Goal: Task Accomplishment & Management: Manage account settings

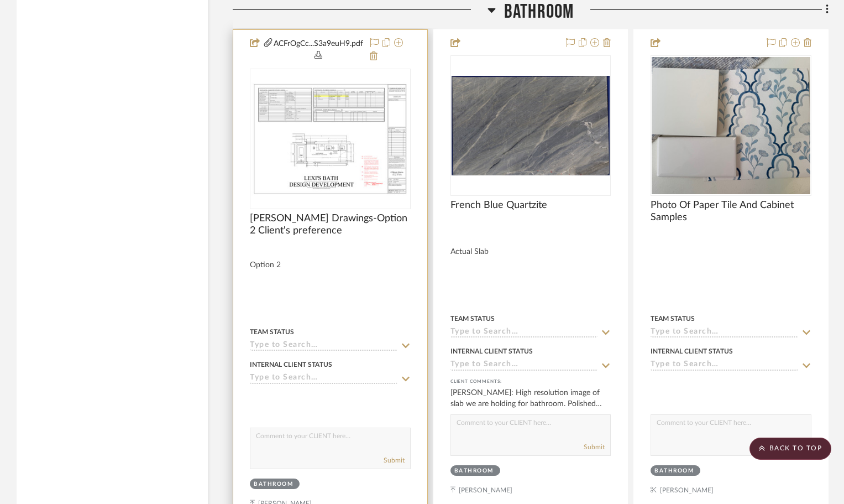
click at [316, 150] on img "0" at bounding box center [330, 138] width 159 height 119
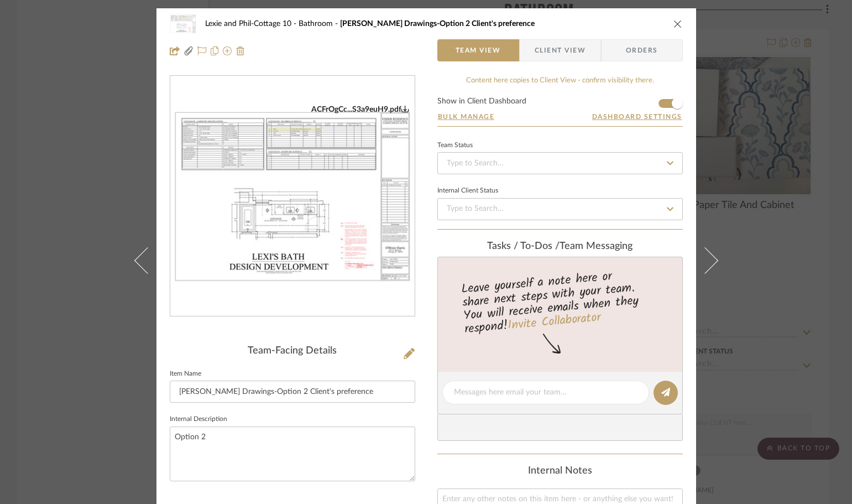
click at [313, 190] on img "0" at bounding box center [292, 196] width 244 height 184
click at [673, 21] on icon "close" at bounding box center [677, 23] width 9 height 9
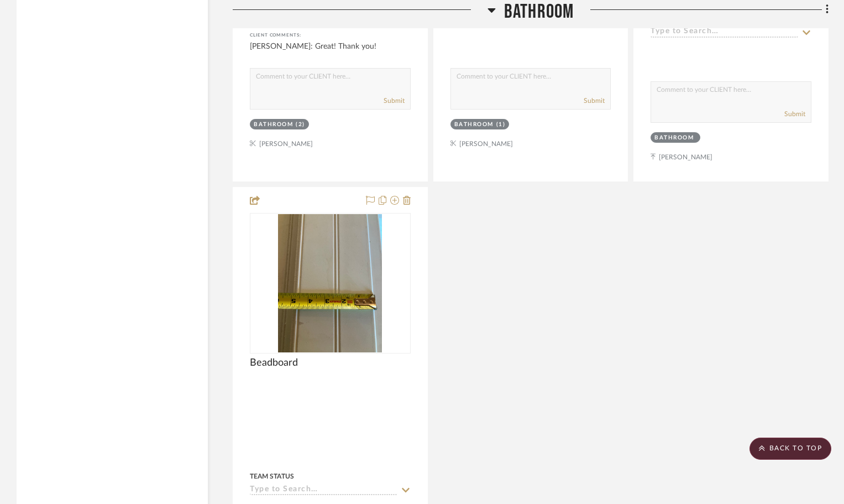
scroll to position [3815, 0]
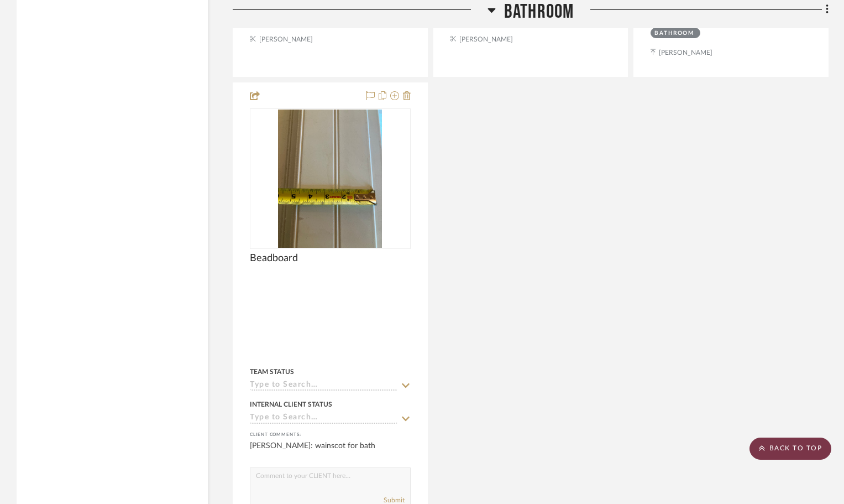
click at [811, 456] on scroll-to-top-button "BACK TO TOP" at bounding box center [791, 448] width 82 height 22
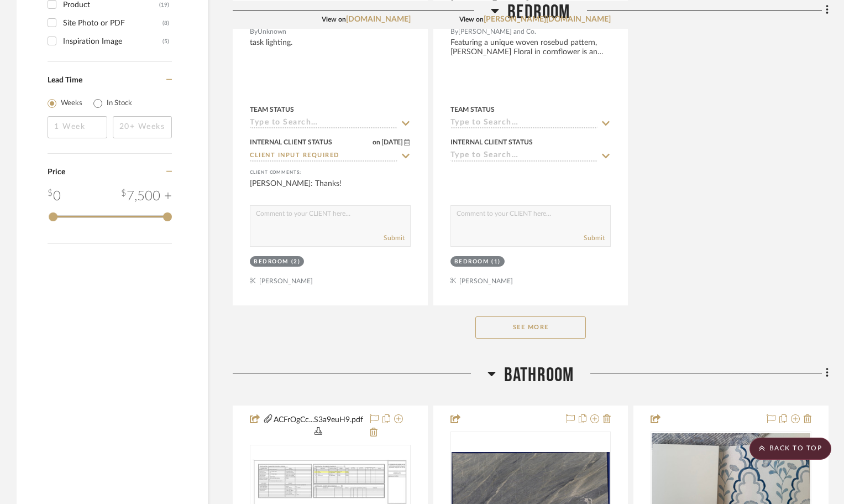
scroll to position [1603, 0]
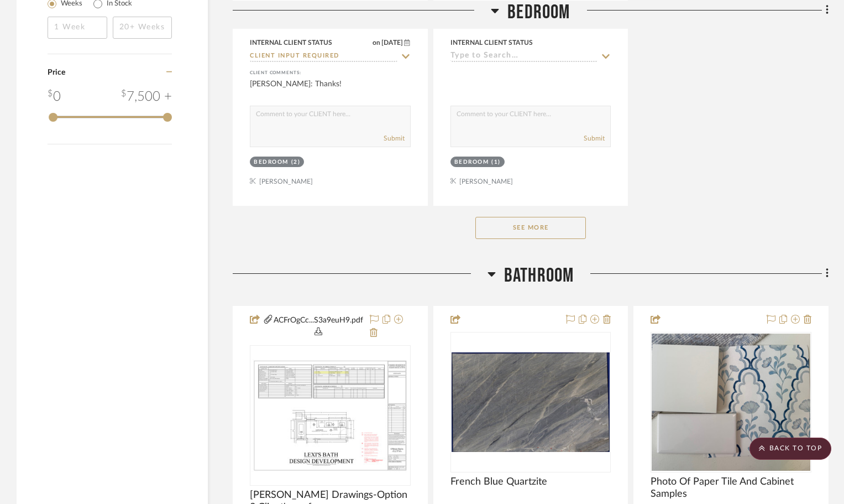
click at [546, 217] on button "See More" at bounding box center [531, 228] width 111 height 22
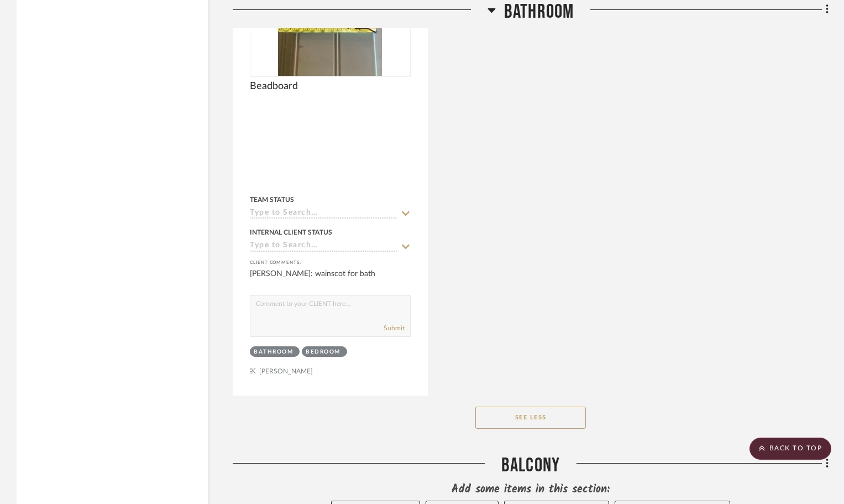
scroll to position [5971, 0]
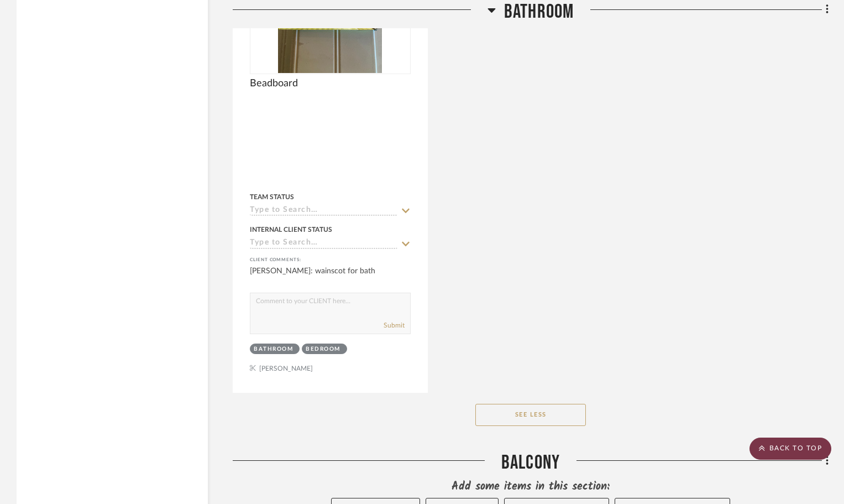
click at [794, 456] on scroll-to-top-button "BACK TO TOP" at bounding box center [791, 448] width 82 height 22
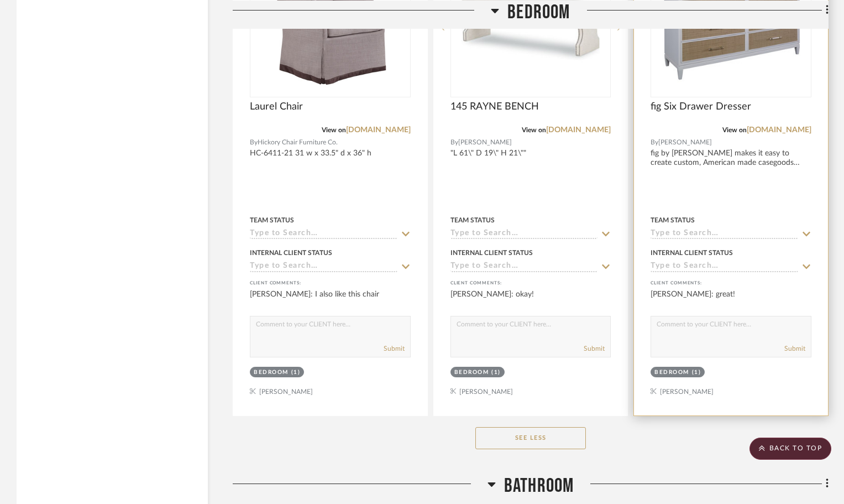
scroll to position [3483, 0]
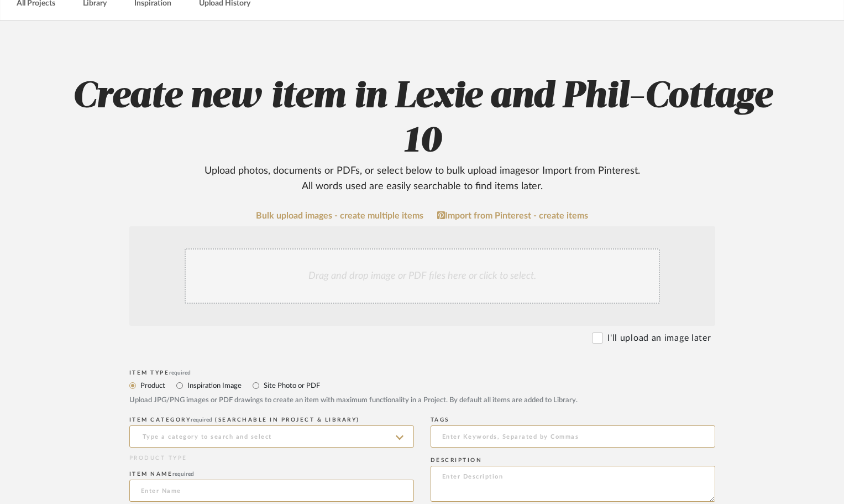
scroll to position [55, 0]
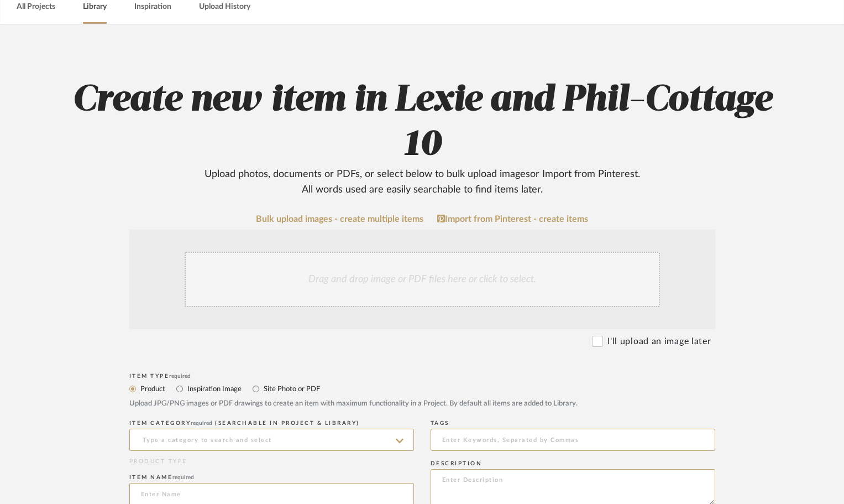
click at [100, 7] on link "Library" at bounding box center [95, 6] width 24 height 15
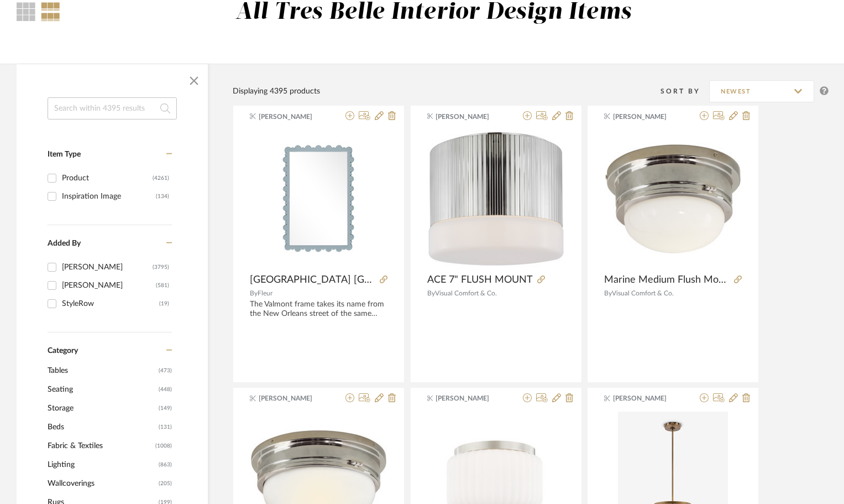
scroll to position [221, 0]
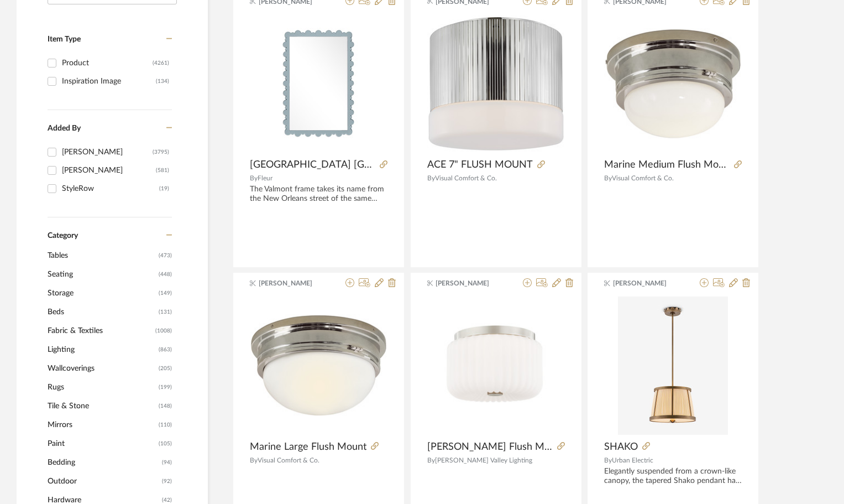
click at [68, 346] on span "Lighting" at bounding box center [102, 349] width 108 height 19
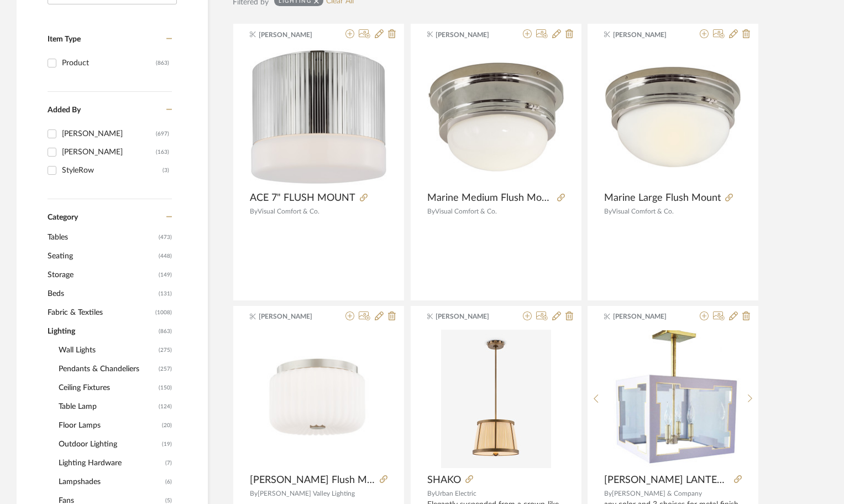
click at [74, 387] on span "Ceiling Fixtures" at bounding box center [107, 387] width 97 height 19
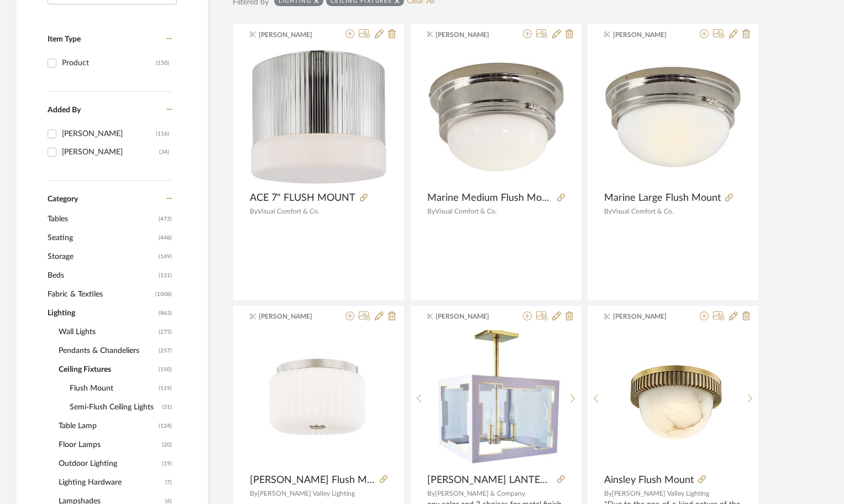
click at [89, 389] on span "Flush Mount" at bounding box center [113, 388] width 86 height 19
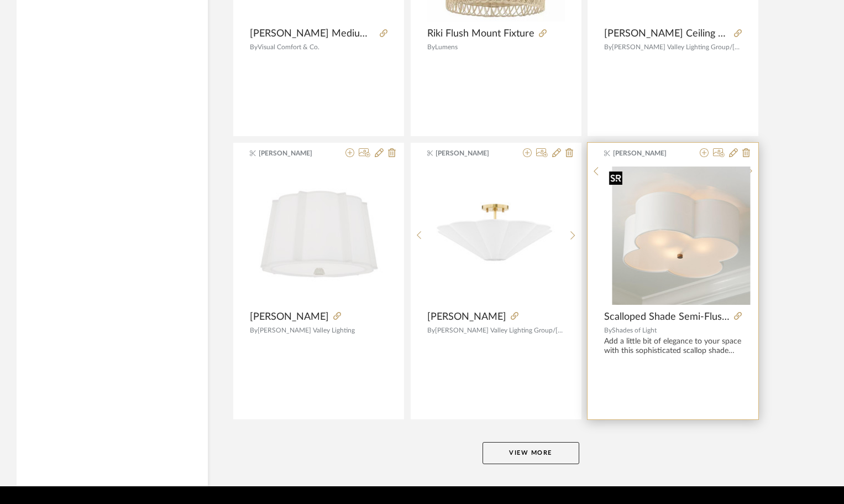
scroll to position [3262, 0]
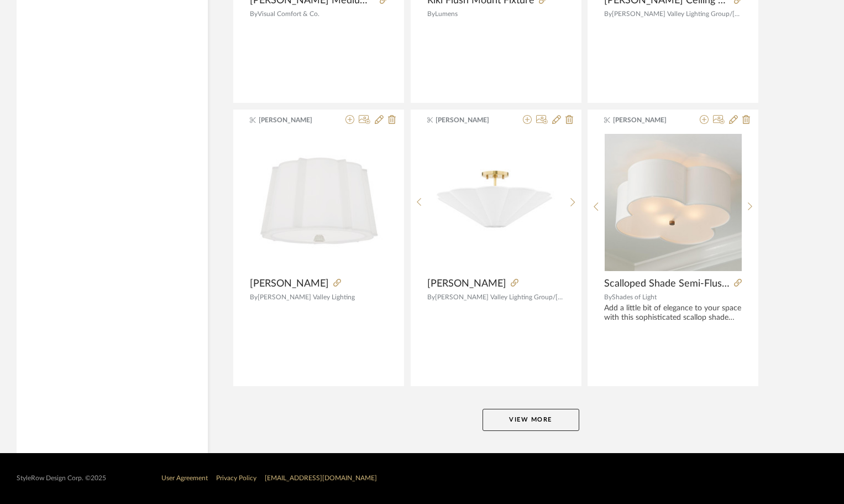
click at [555, 418] on button "View More" at bounding box center [531, 420] width 97 height 22
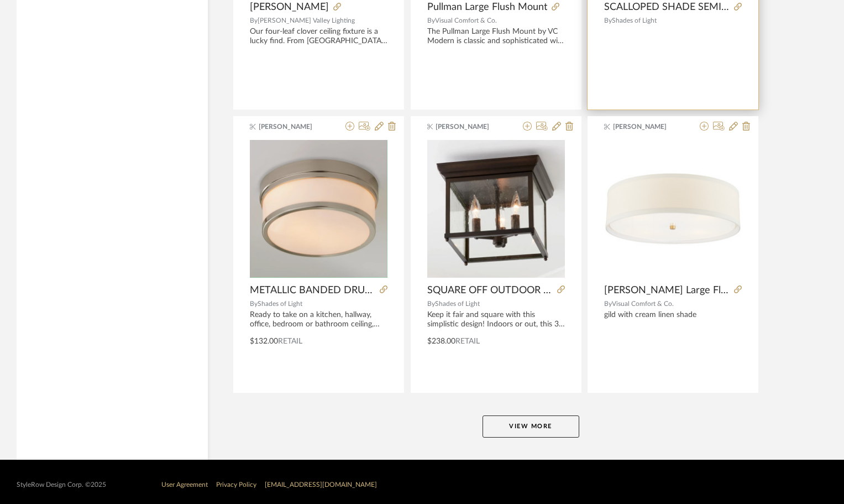
scroll to position [6656, 0]
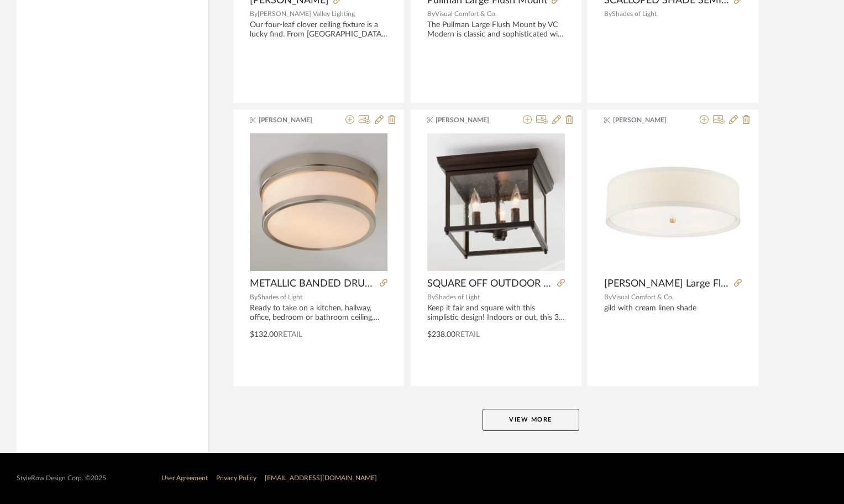
click at [566, 417] on button "View More" at bounding box center [531, 420] width 97 height 22
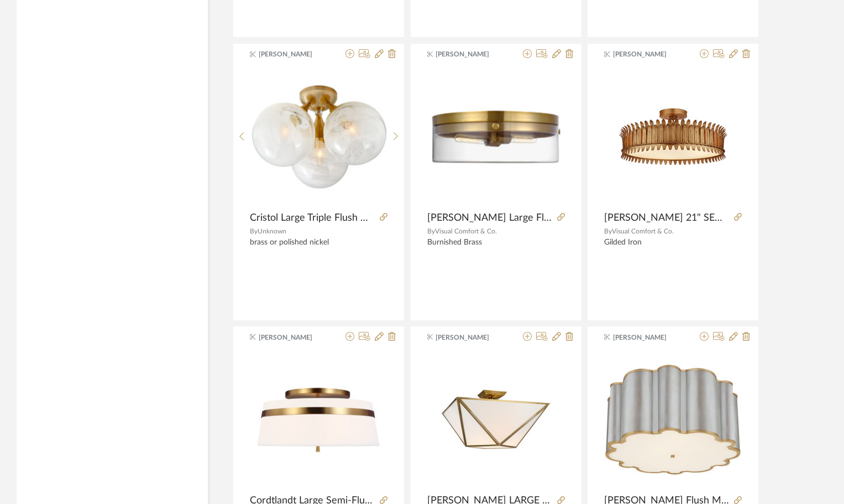
scroll to position [7375, 0]
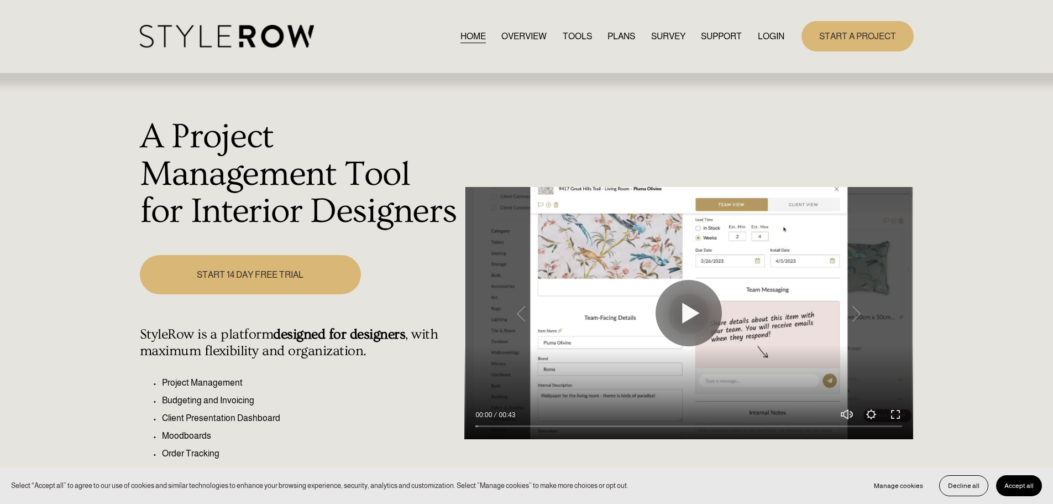
click at [775, 35] on link "LOGIN" at bounding box center [771, 36] width 27 height 15
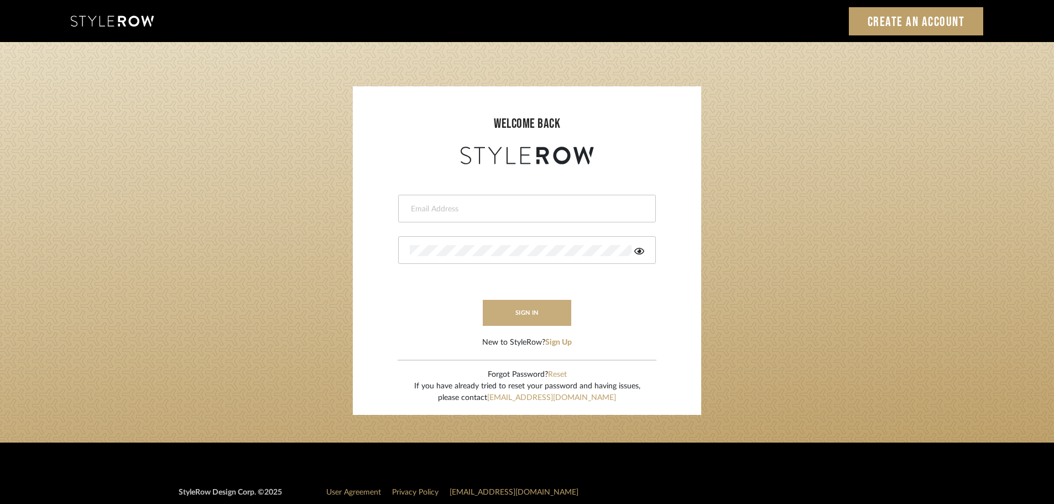
type input "carrie@tresbelleinteriors.com"
click at [531, 307] on button "sign in" at bounding box center [527, 313] width 88 height 26
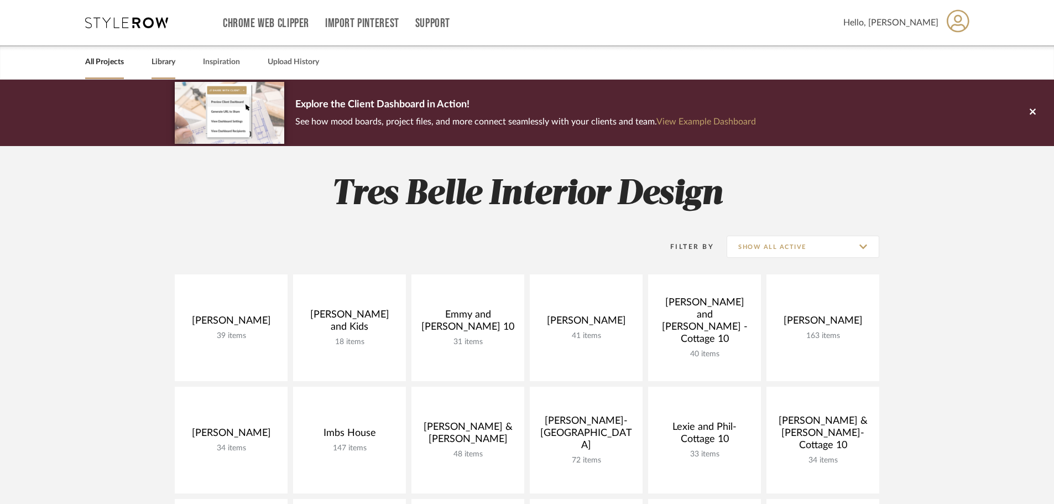
click at [155, 59] on link "Library" at bounding box center [163, 62] width 24 height 15
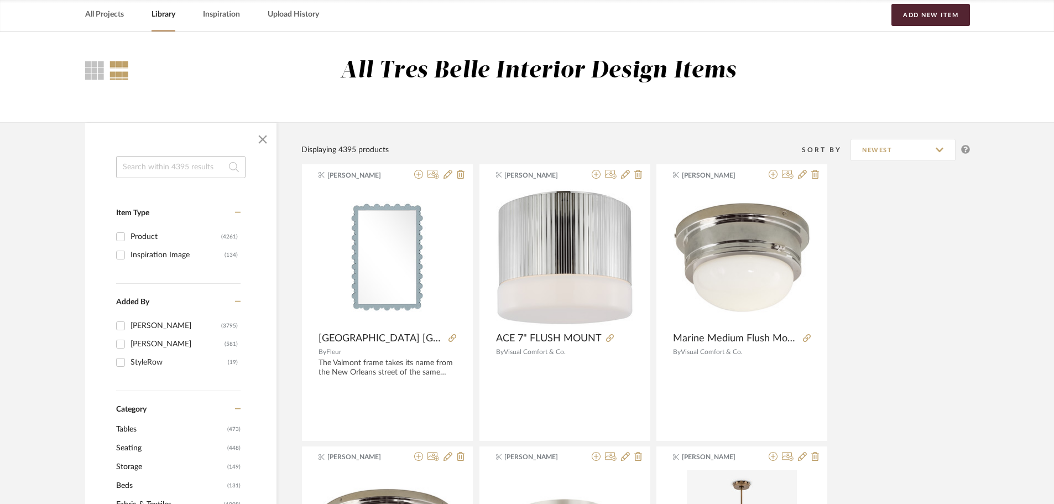
scroll to position [166, 0]
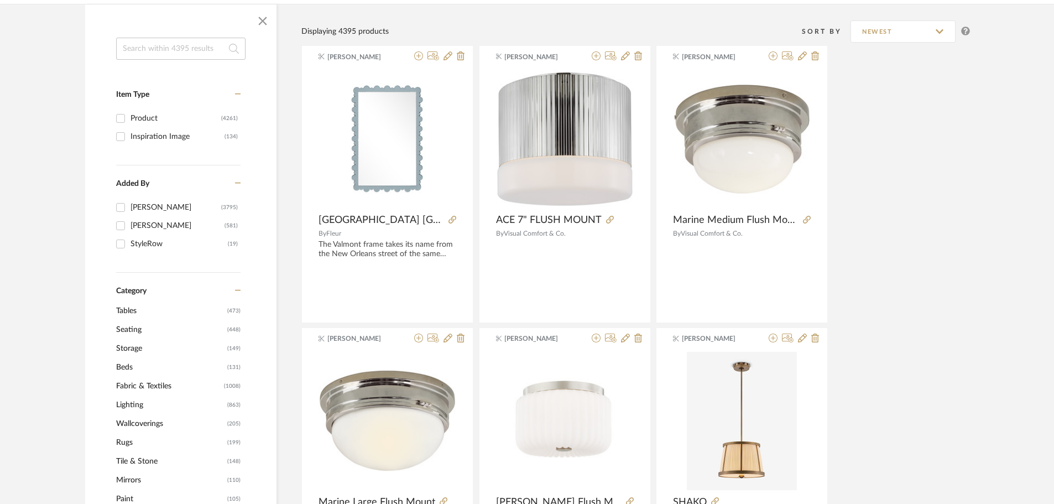
click at [129, 330] on span "Seating" at bounding box center [170, 329] width 108 height 19
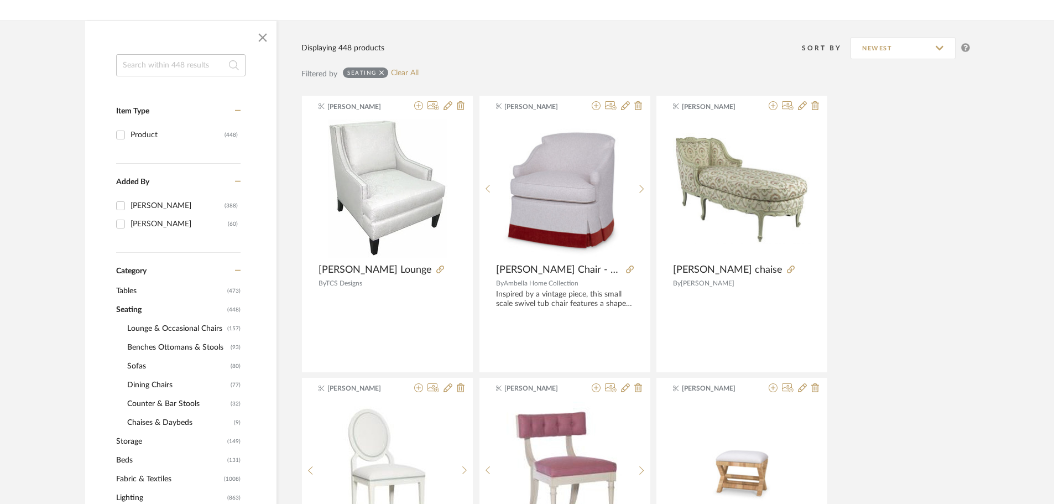
click at [140, 365] on span "Sofas" at bounding box center [177, 366] width 101 height 19
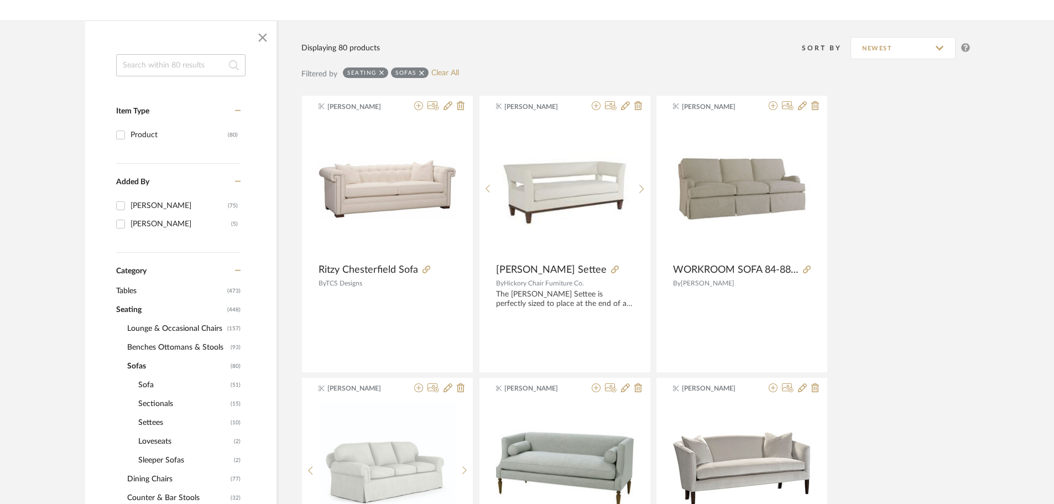
click at [159, 424] on span "Settees" at bounding box center [183, 422] width 90 height 19
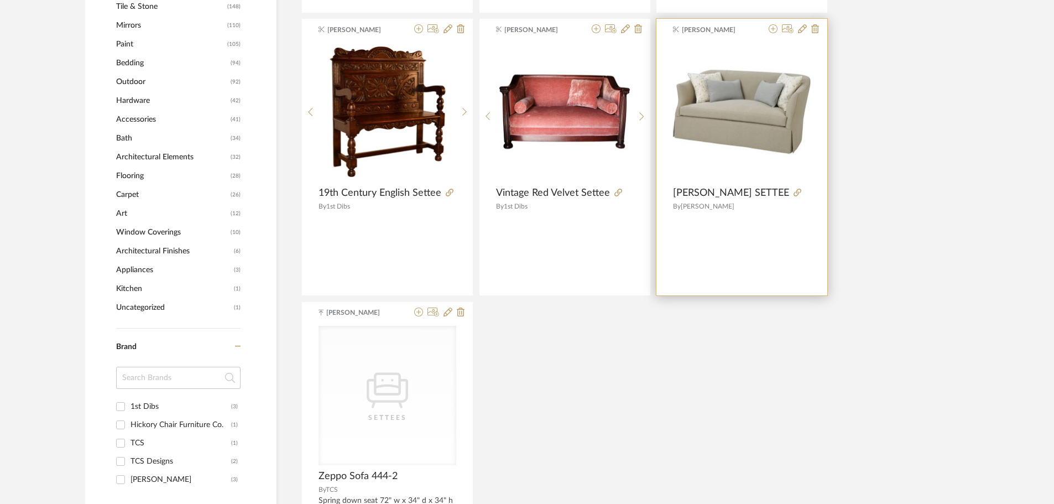
scroll to position [719, 0]
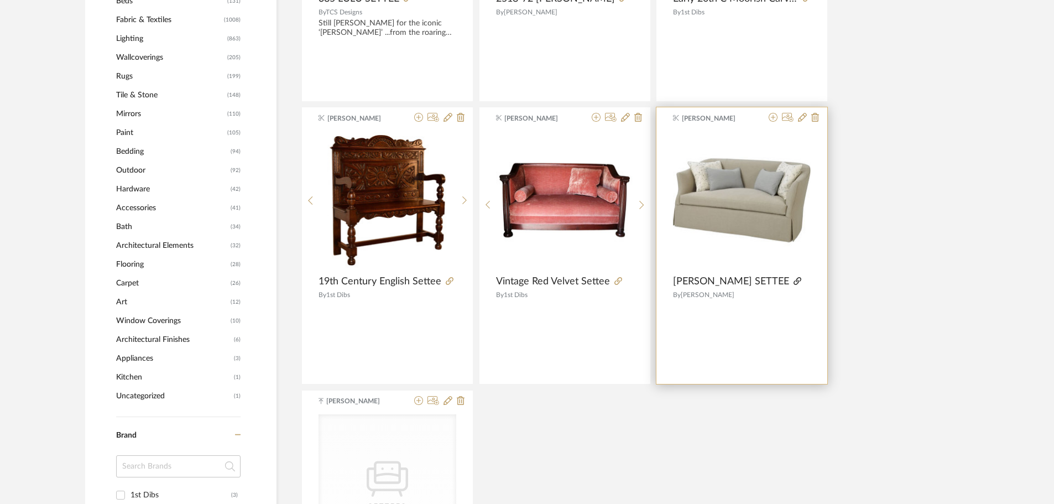
click at [793, 279] on icon at bounding box center [797, 281] width 8 height 8
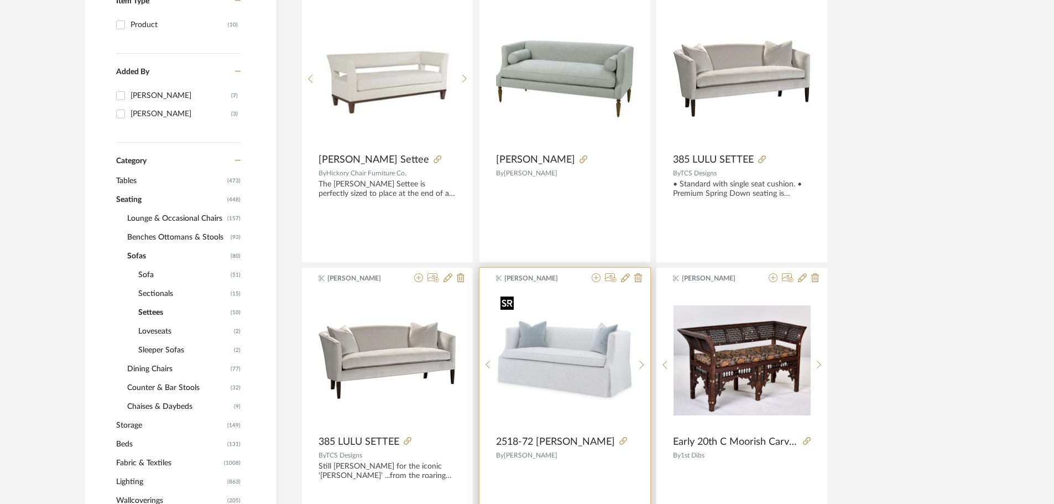
scroll to position [276, 0]
click at [538, 362] on img "0" at bounding box center [564, 359] width 137 height 137
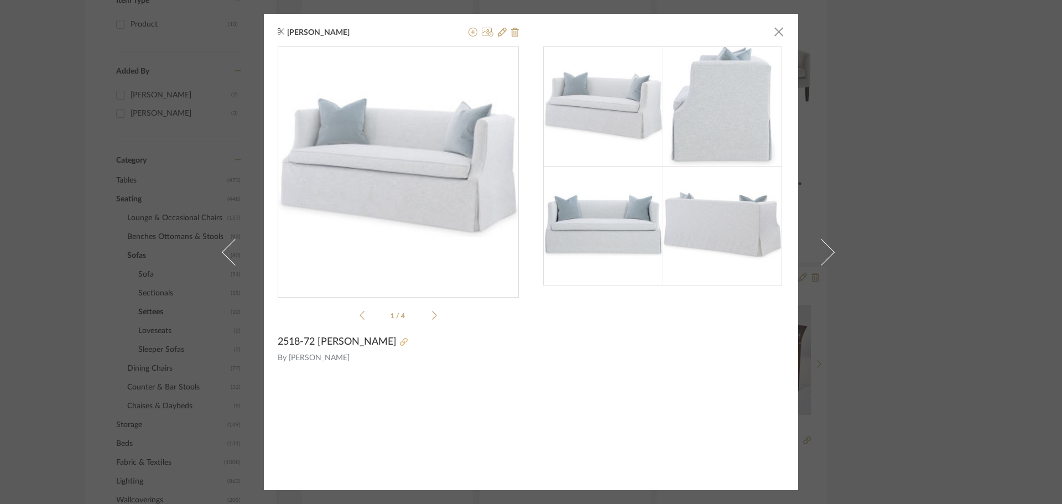
click at [400, 342] on icon at bounding box center [404, 342] width 8 height 8
click at [469, 32] on icon at bounding box center [472, 32] width 9 height 9
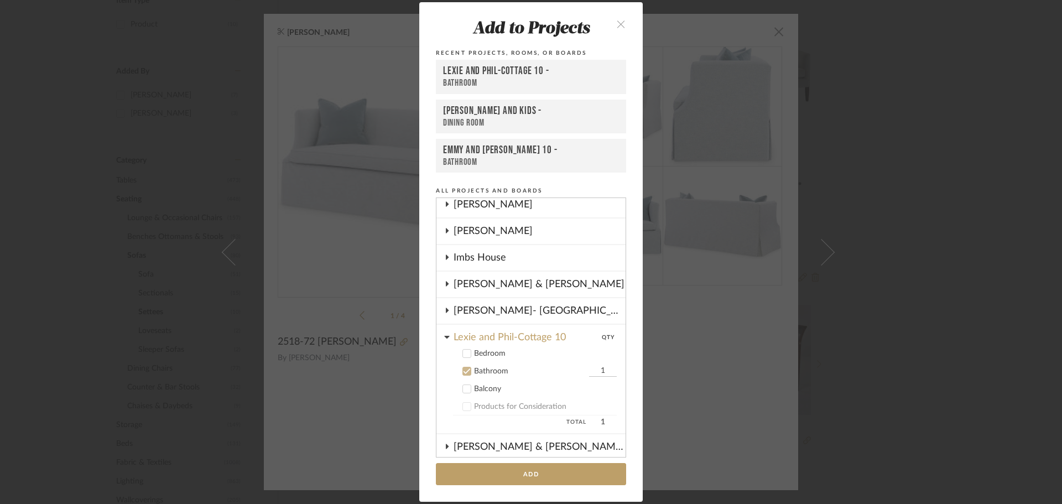
scroll to position [162, 0]
click at [464, 372] on icon at bounding box center [467, 373] width 8 height 8
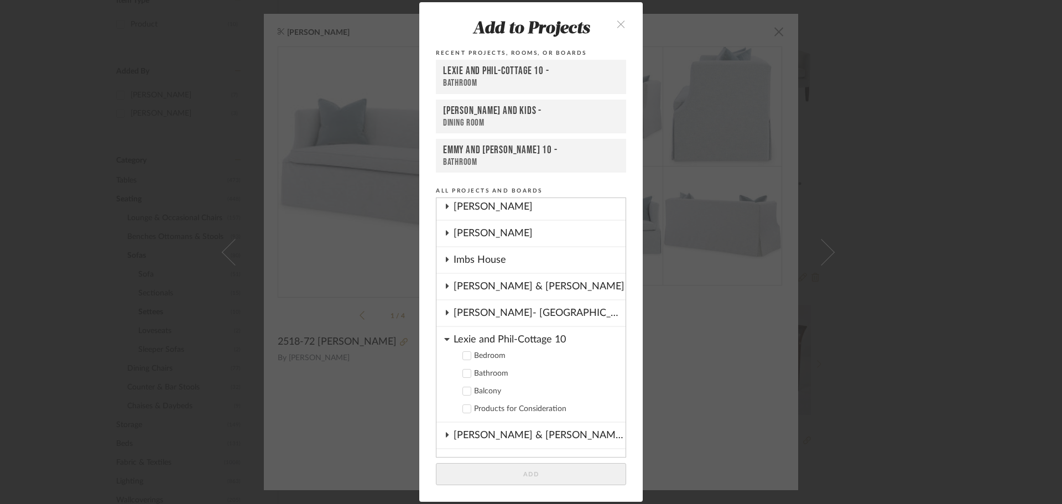
click at [463, 352] on icon at bounding box center [467, 356] width 8 height 8
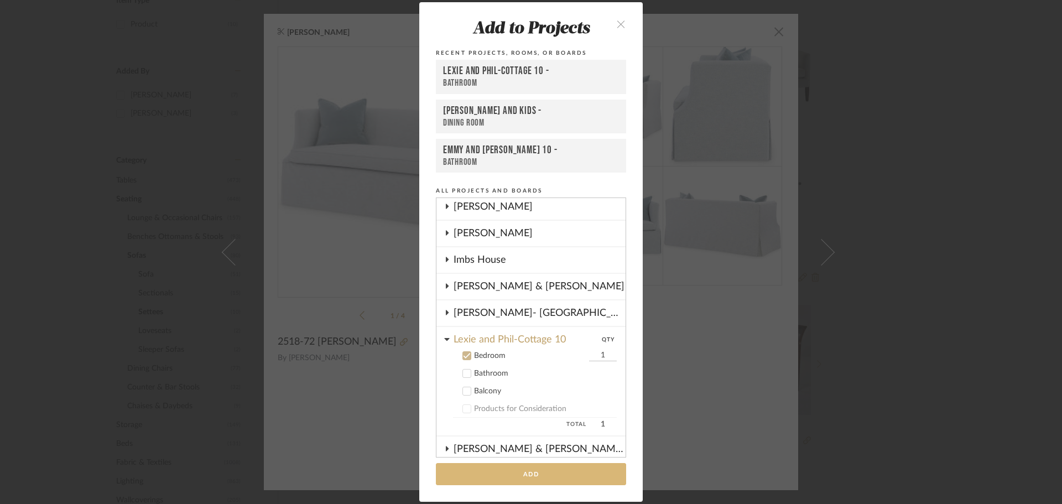
click at [521, 473] on button "Add" at bounding box center [531, 474] width 190 height 23
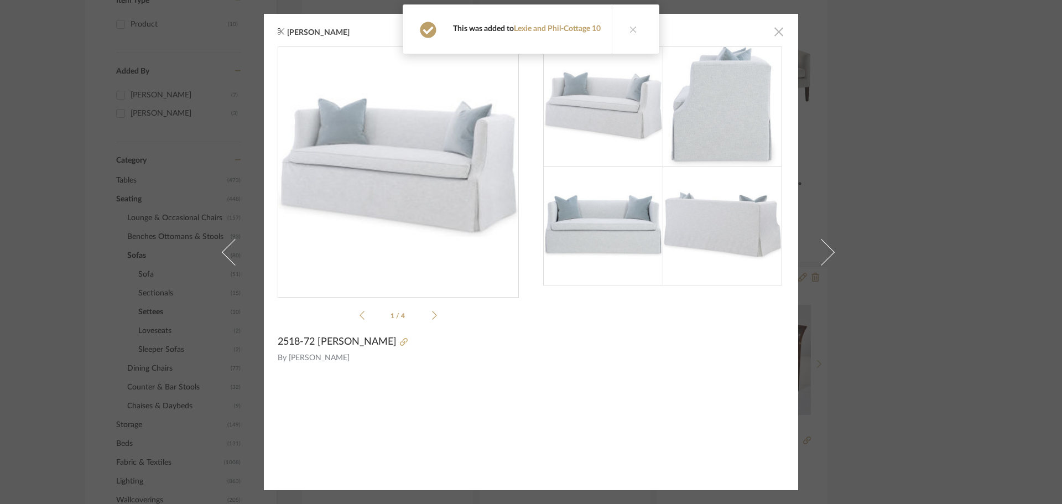
click at [775, 30] on span "button" at bounding box center [778, 31] width 22 height 22
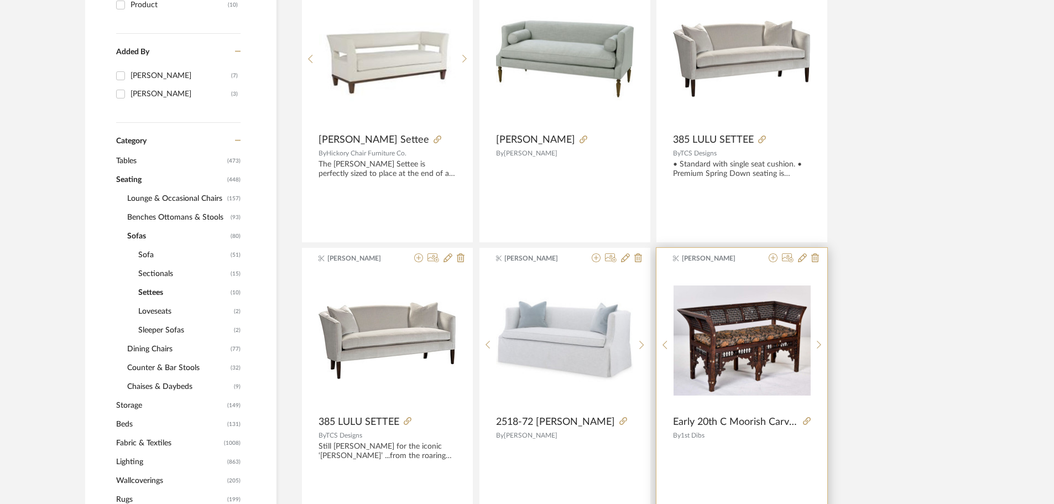
scroll to position [276, 0]
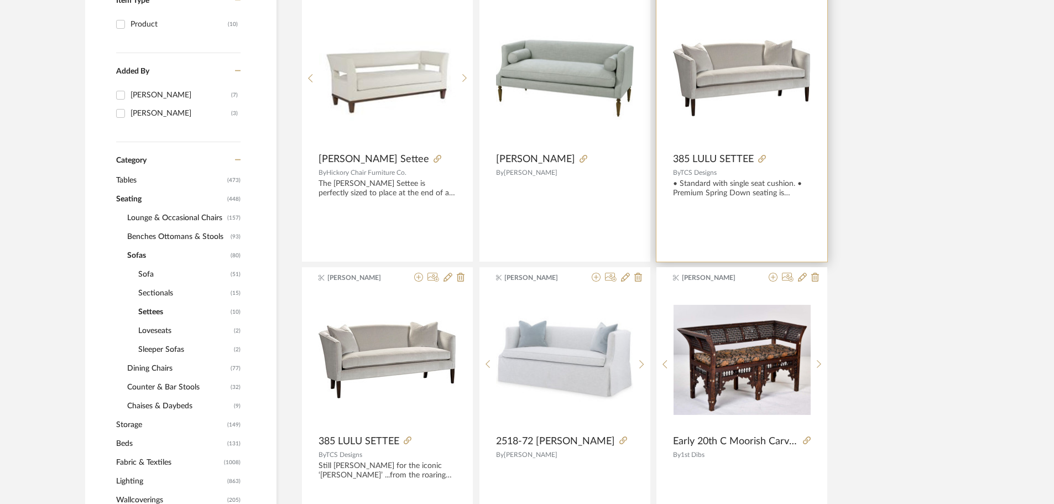
click at [745, 68] on img "0" at bounding box center [742, 77] width 138 height 77
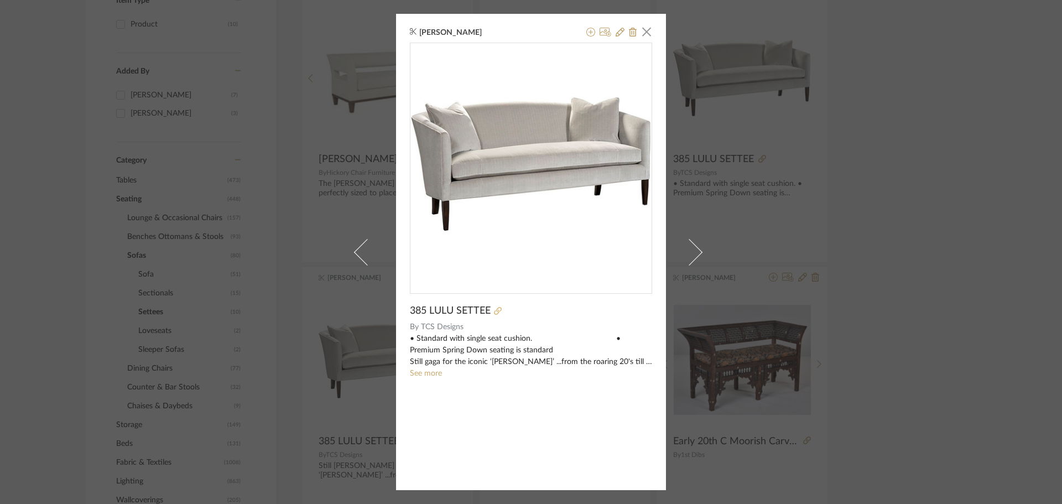
click at [497, 307] on icon at bounding box center [498, 311] width 8 height 8
click at [639, 31] on span "button" at bounding box center [646, 31] width 22 height 22
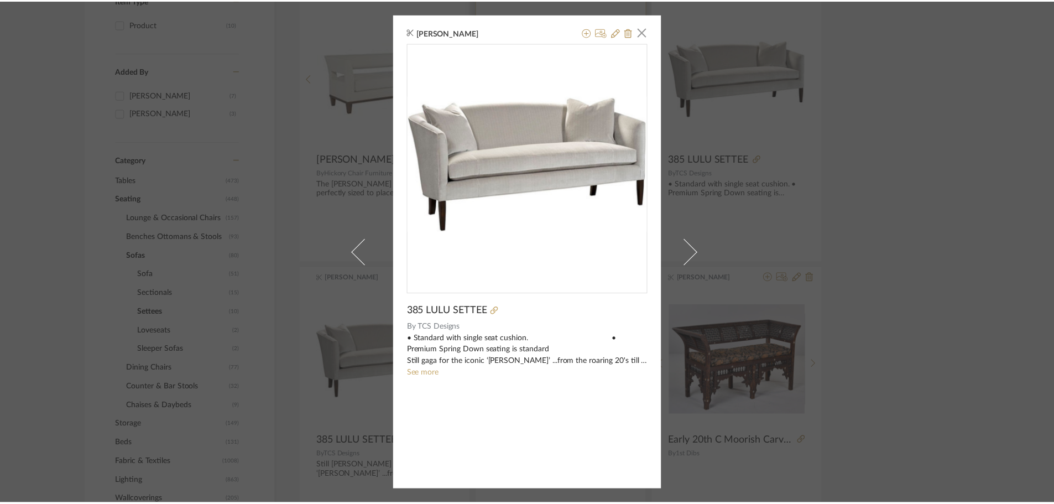
scroll to position [276, 0]
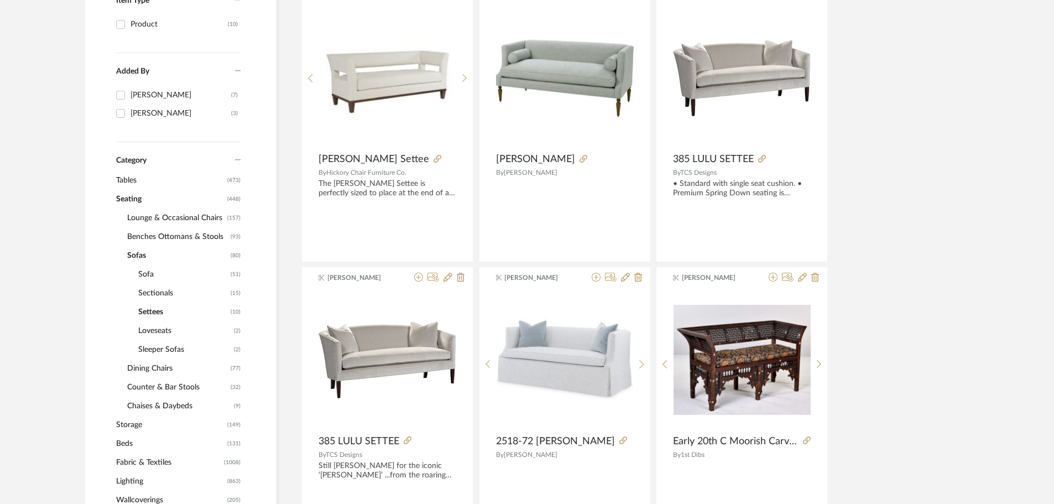
click at [168, 331] on span "Loveseats" at bounding box center [184, 330] width 93 height 19
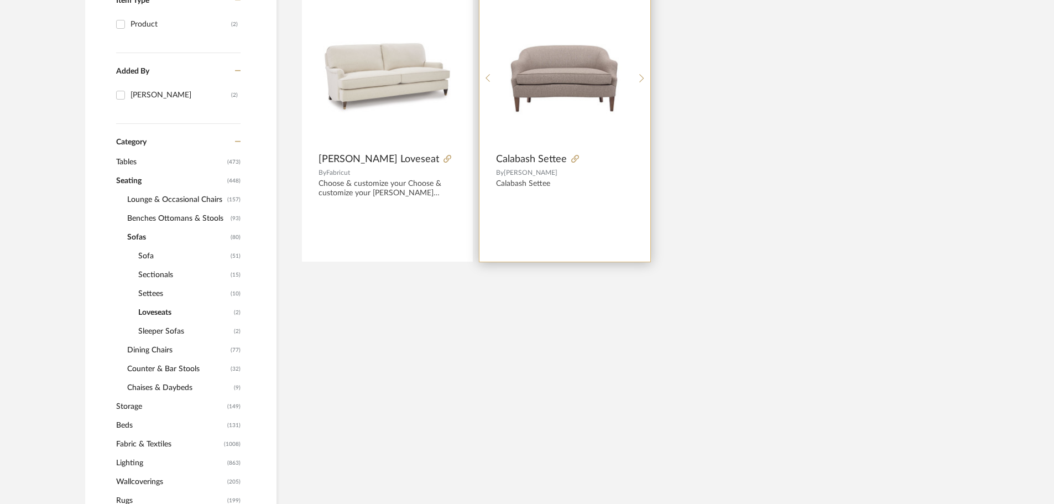
scroll to position [221, 0]
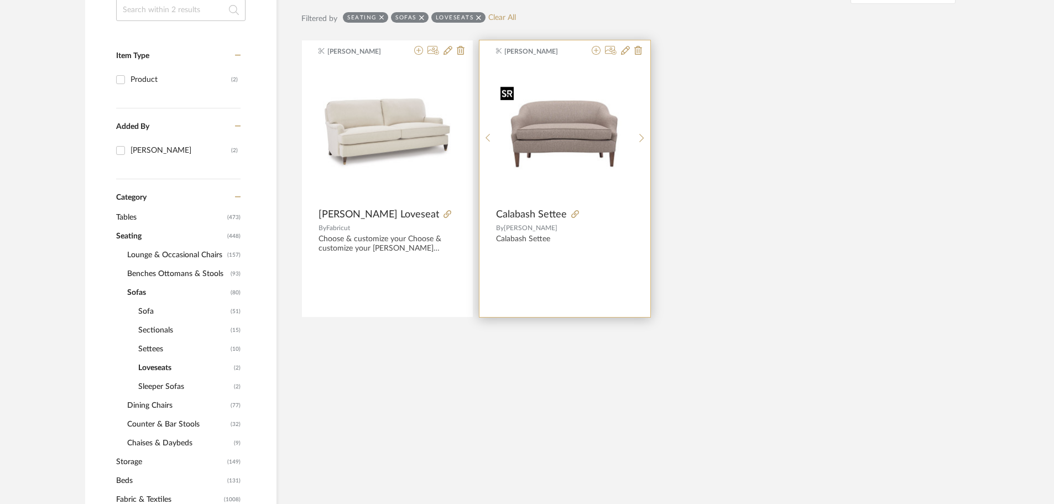
click at [569, 126] on img "0" at bounding box center [564, 133] width 137 height 103
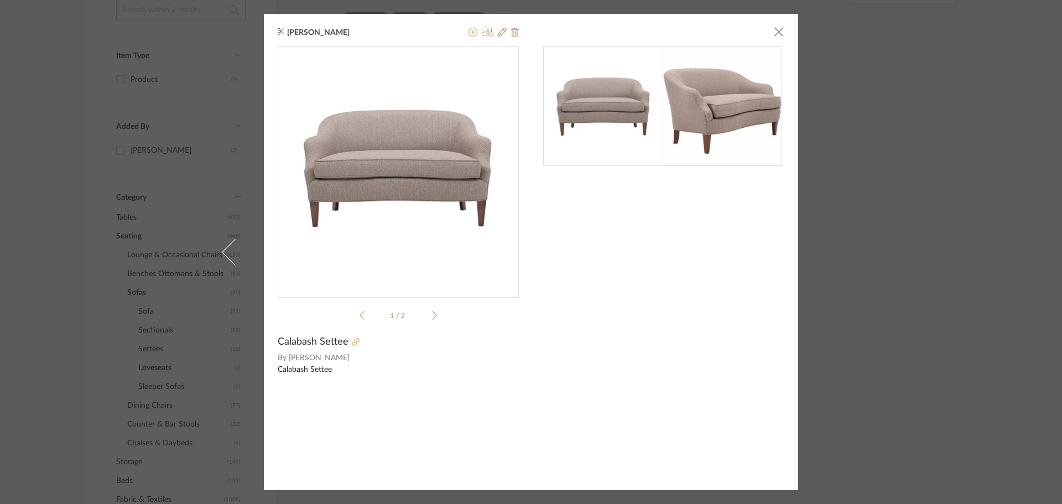
click at [352, 341] on icon at bounding box center [356, 342] width 8 height 8
click at [776, 32] on span "button" at bounding box center [778, 31] width 22 height 22
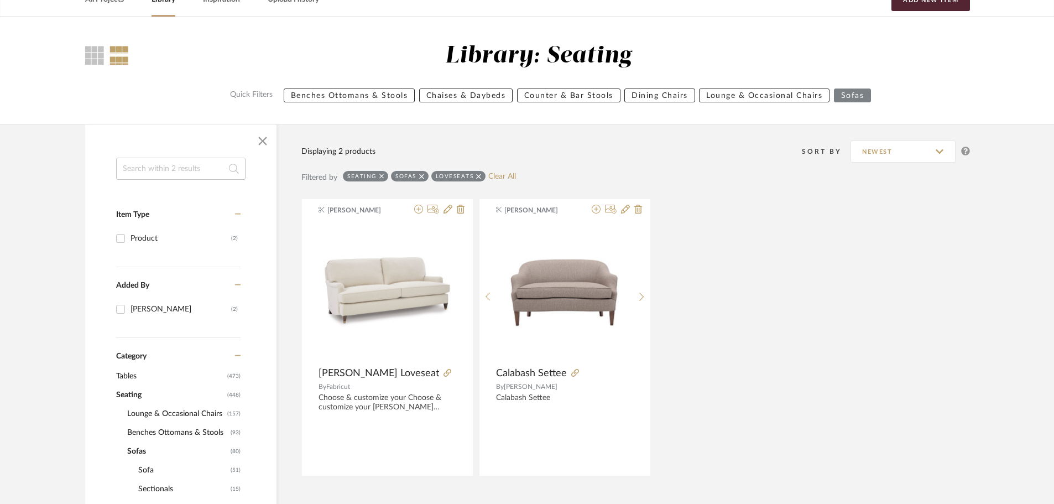
scroll to position [166, 0]
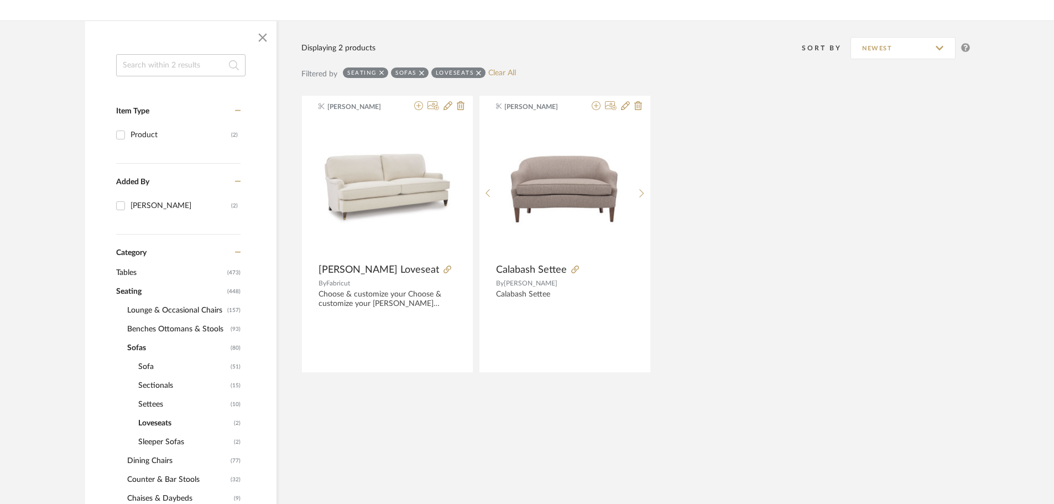
click at [154, 399] on span "Settees" at bounding box center [183, 404] width 90 height 19
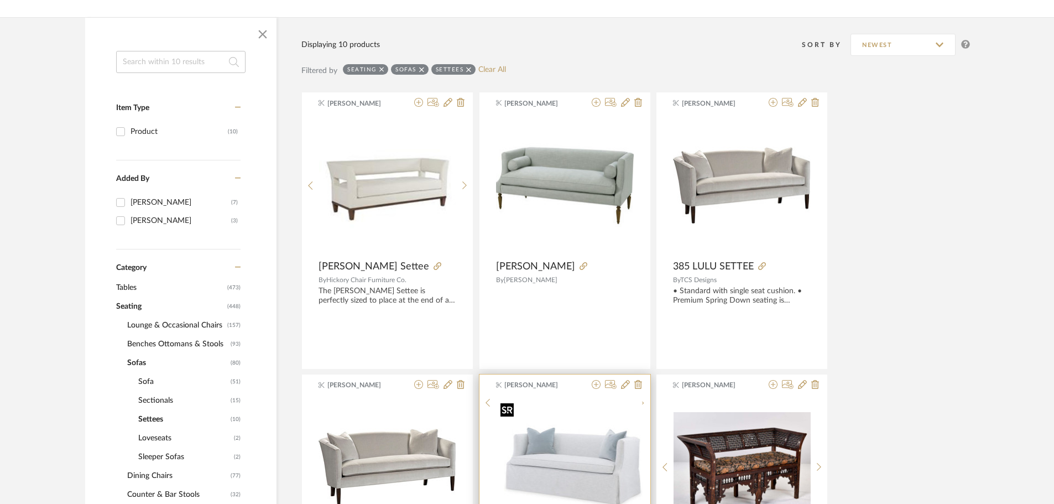
scroll to position [276, 0]
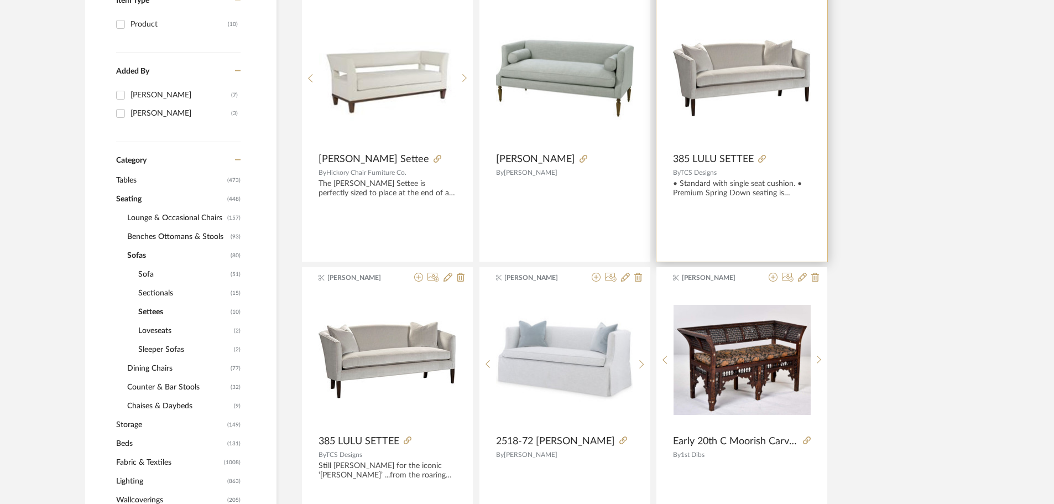
click at [744, 85] on img "0" at bounding box center [742, 77] width 138 height 77
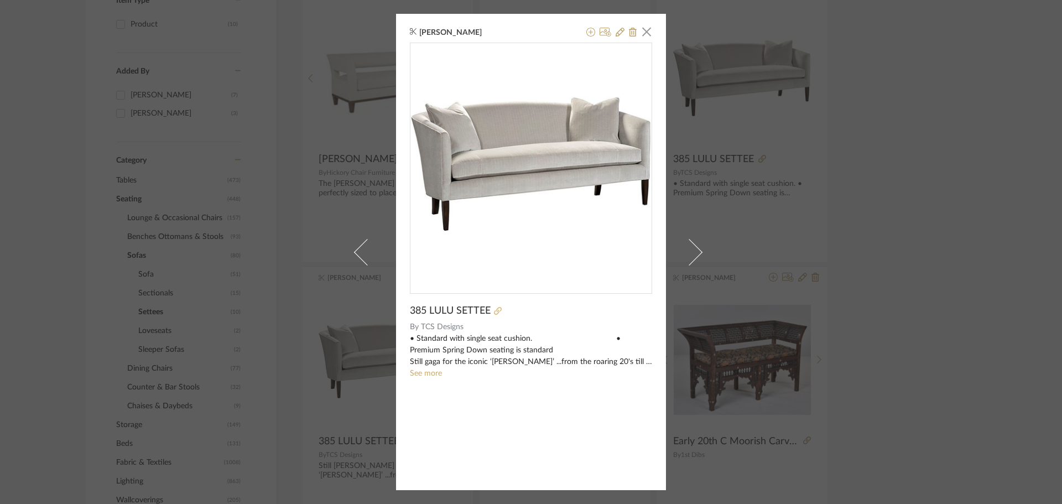
click at [495, 310] on icon at bounding box center [498, 311] width 8 height 8
click at [641, 31] on span "button" at bounding box center [646, 31] width 22 height 22
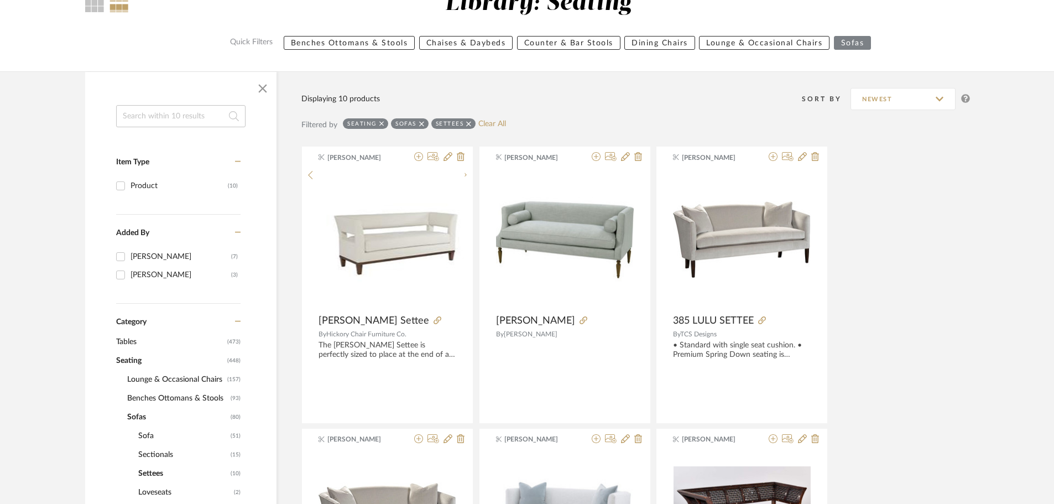
scroll to position [111, 0]
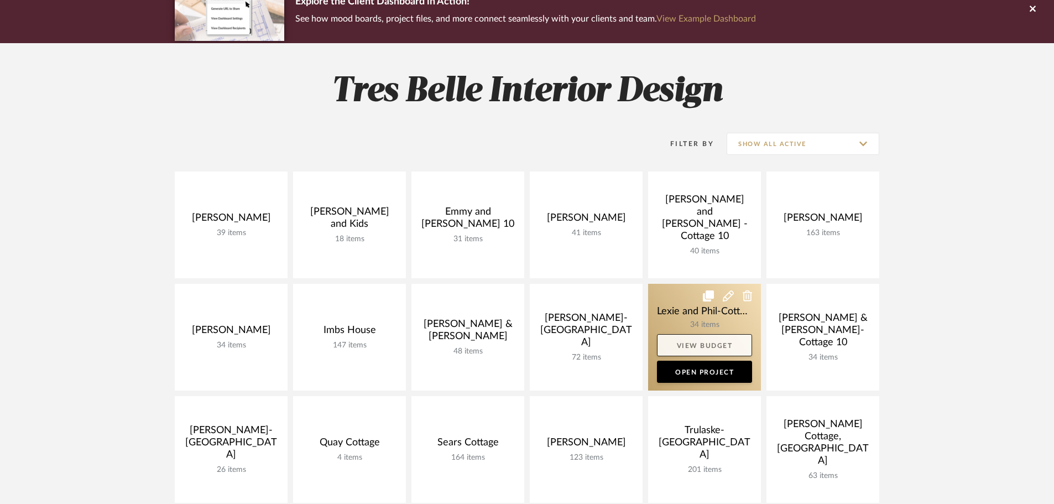
scroll to position [111, 0]
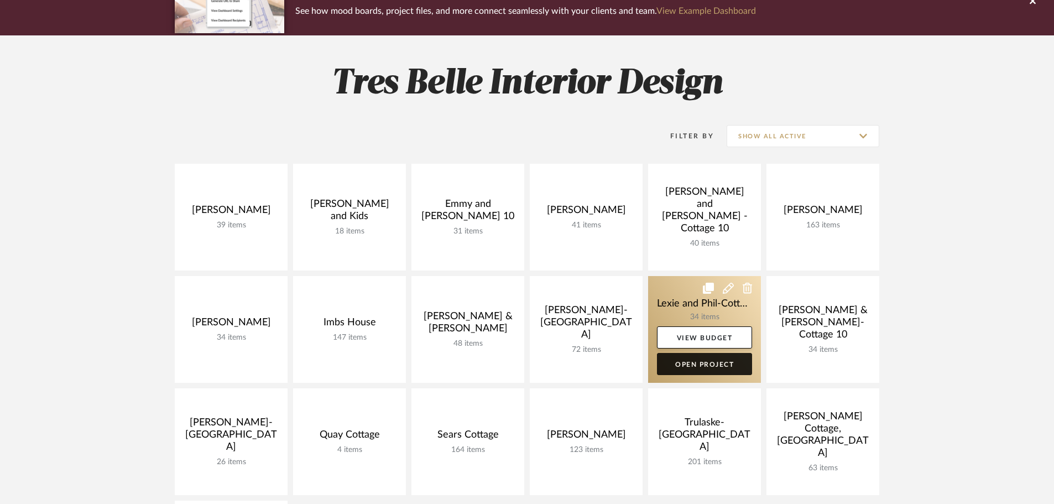
click at [699, 360] on link "Open Project" at bounding box center [704, 364] width 95 height 22
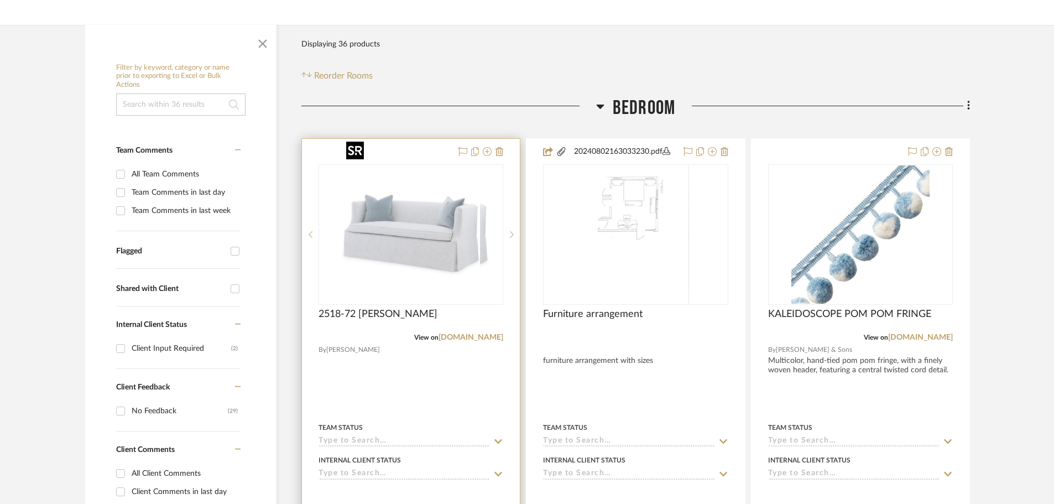
scroll to position [221, 0]
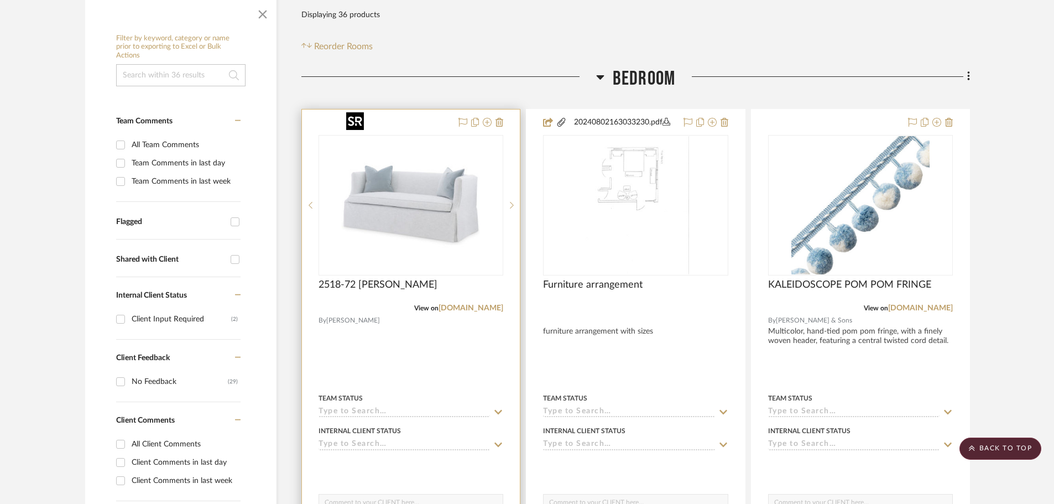
click at [458, 212] on img "0" at bounding box center [411, 205] width 138 height 138
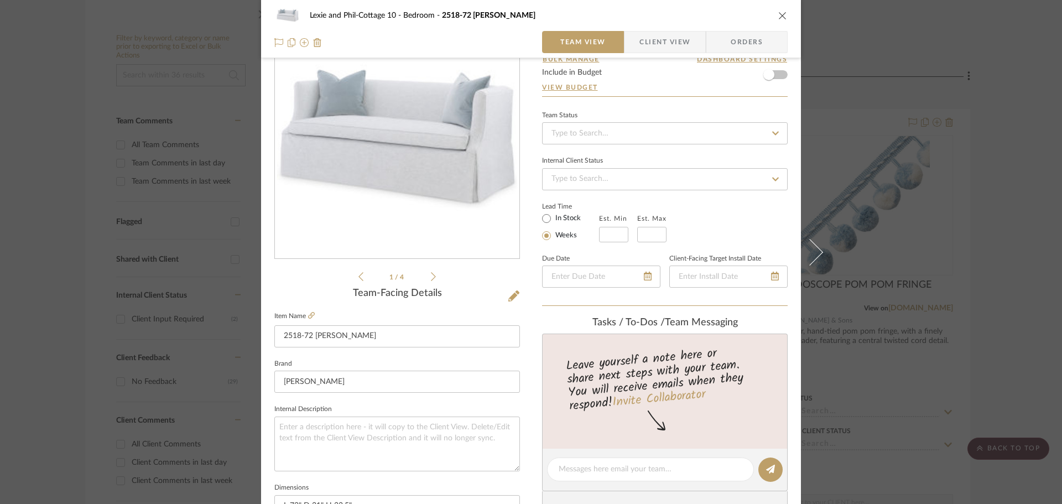
scroll to position [0, 0]
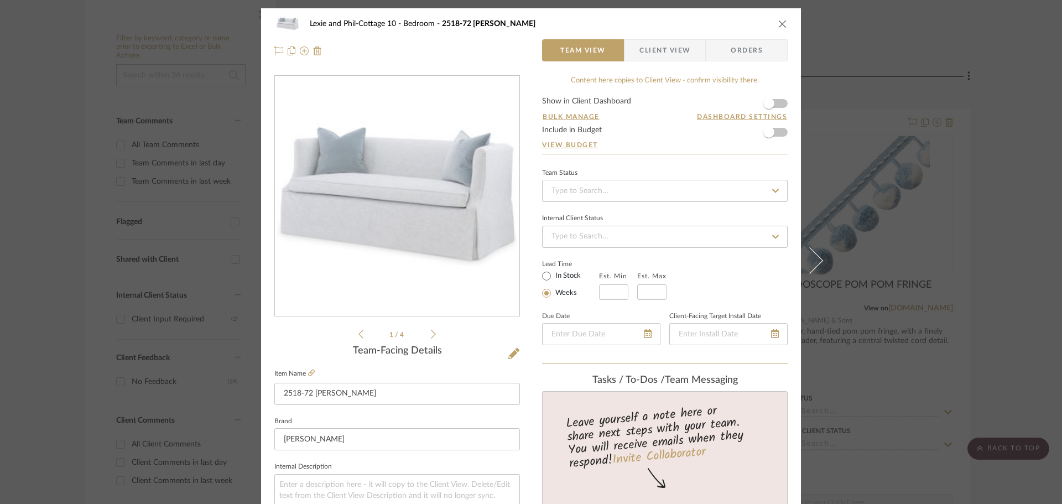
click at [785, 22] on div "Lexie and Phil-Cottage 10 Bedroom 2518-72 VIVIAN SETTEE Team View Client View O…" at bounding box center [531, 37] width 540 height 58
click at [778, 21] on icon "close" at bounding box center [782, 23] width 9 height 9
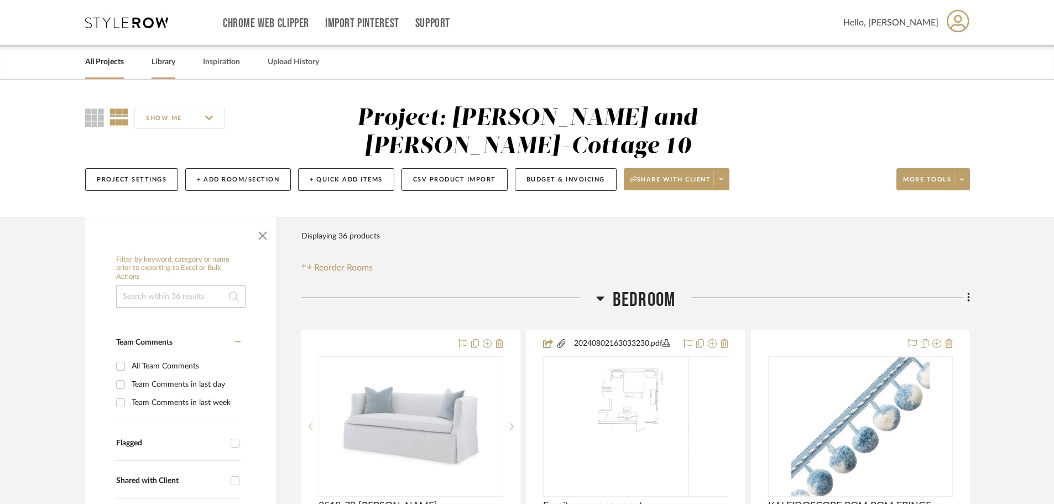
click at [165, 61] on link "Library" at bounding box center [163, 62] width 24 height 15
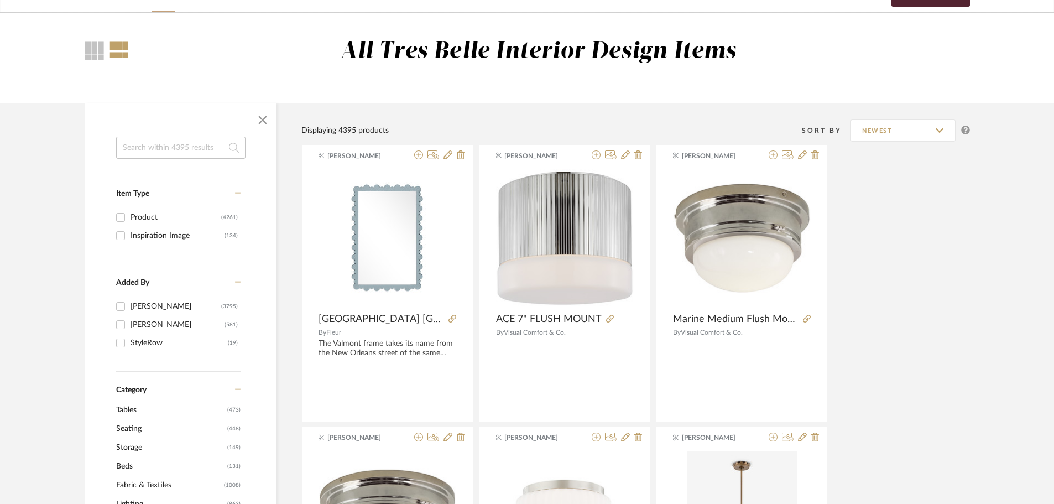
scroll to position [166, 0]
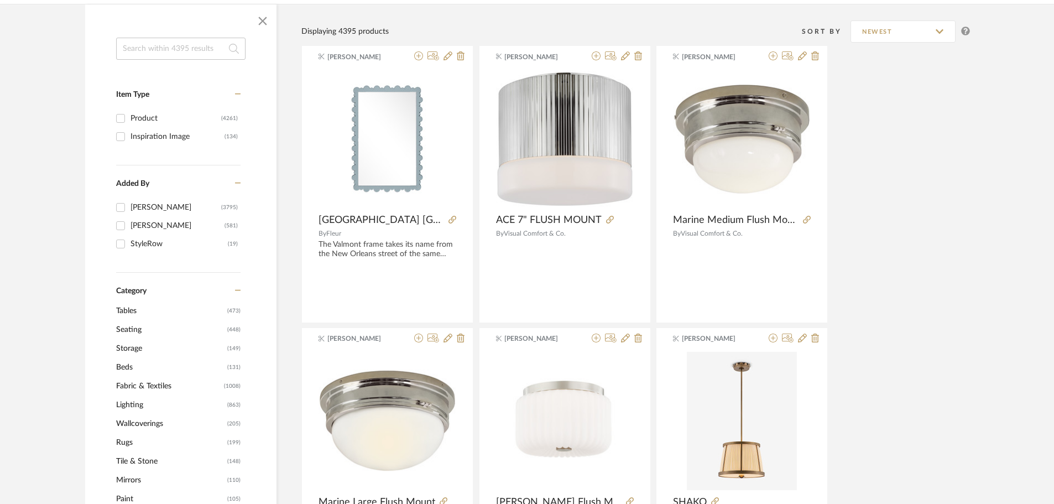
click at [140, 330] on span "Seating" at bounding box center [170, 329] width 108 height 19
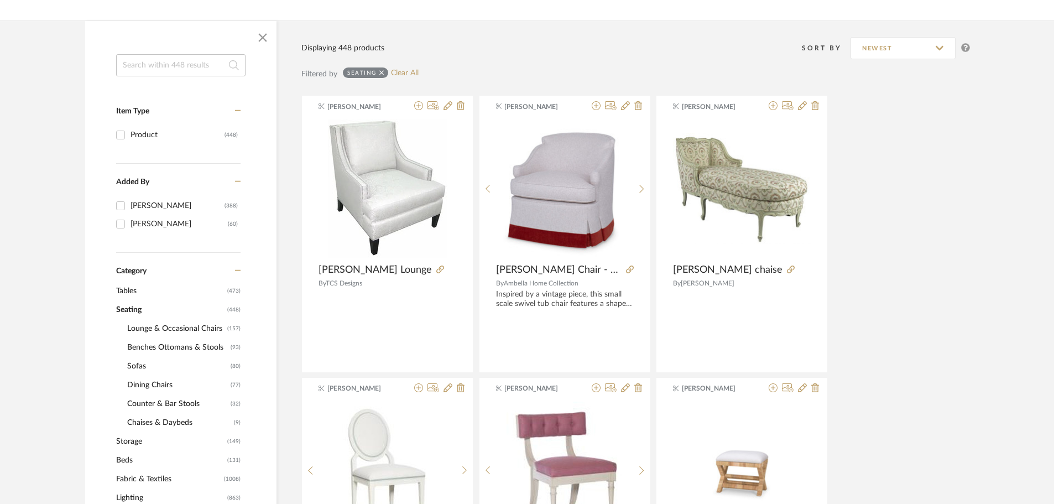
click at [133, 365] on span "Sofas" at bounding box center [177, 366] width 101 height 19
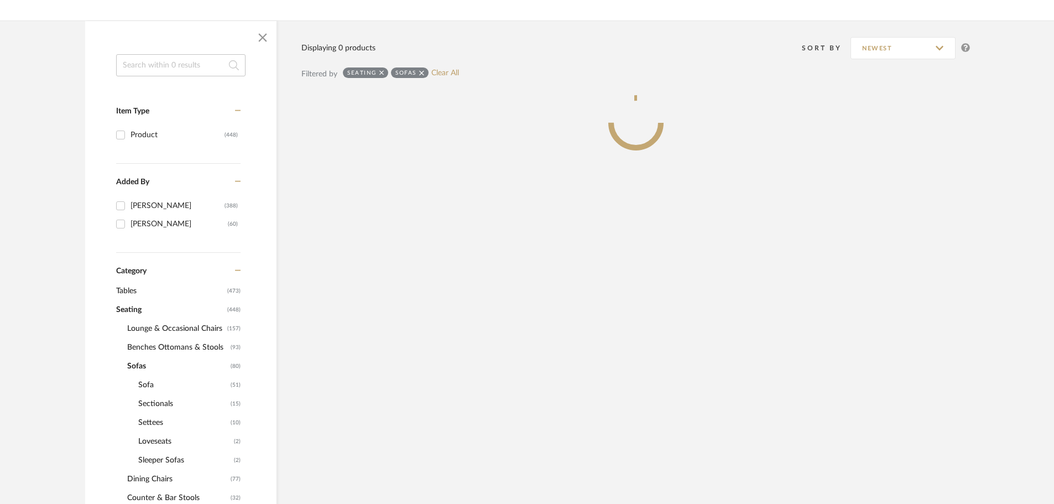
click at [160, 422] on span "Settees" at bounding box center [183, 422] width 90 height 19
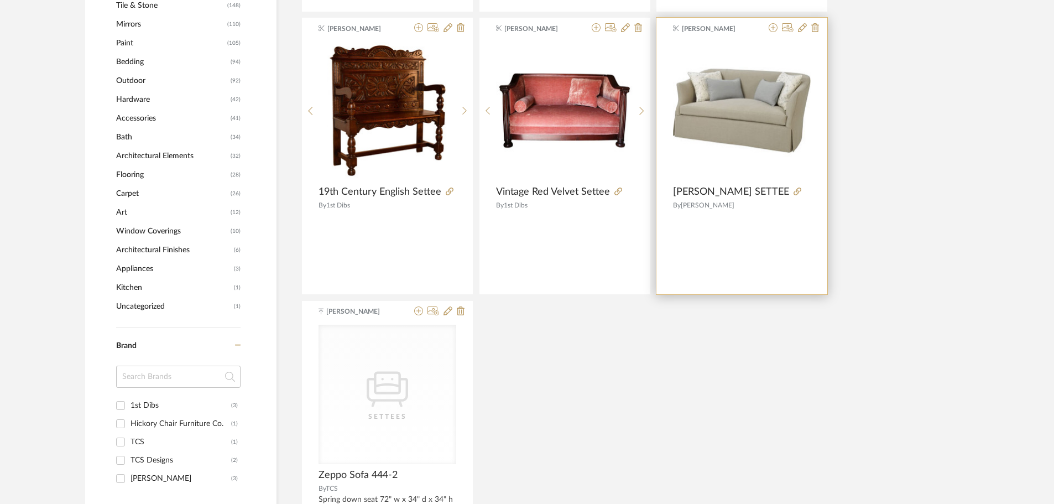
scroll to position [829, 0]
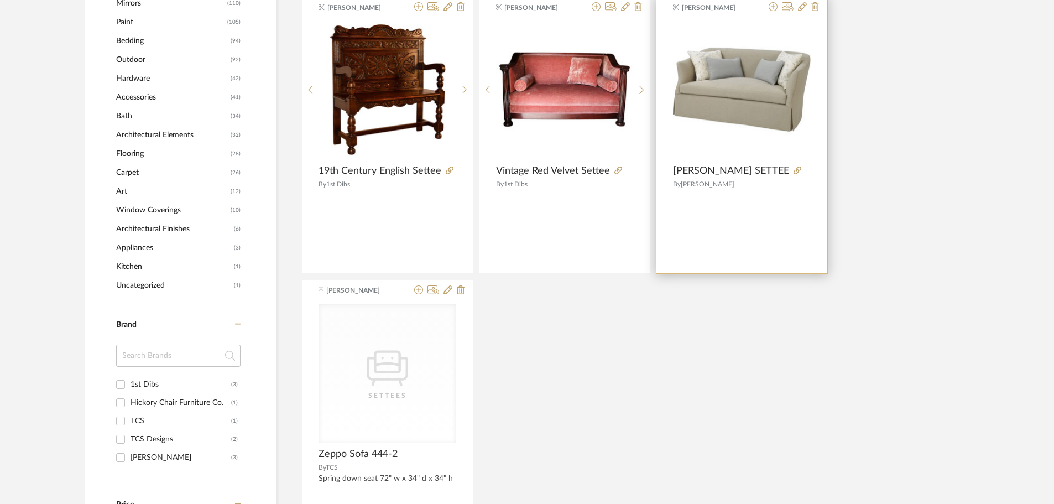
click at [789, 170] on div at bounding box center [800, 171] width 22 height 12
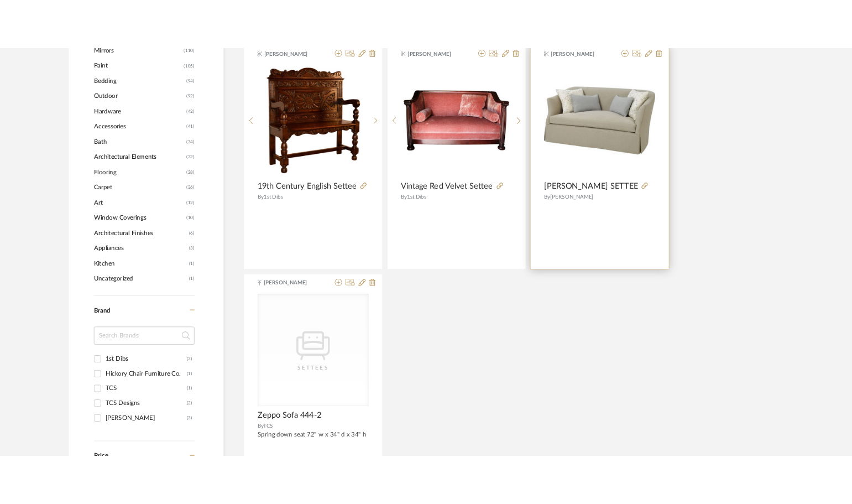
scroll to position [0, 0]
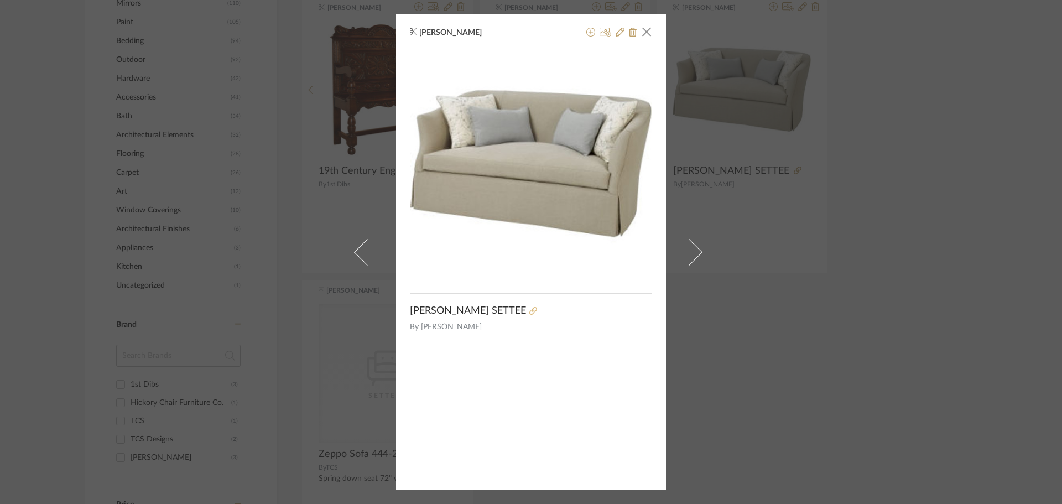
click at [529, 310] on icon at bounding box center [533, 311] width 8 height 8
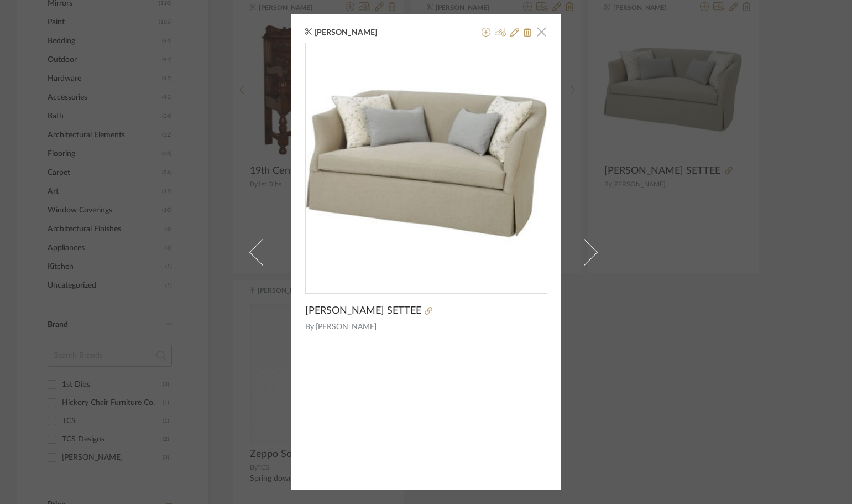
click at [537, 32] on span "button" at bounding box center [542, 31] width 22 height 22
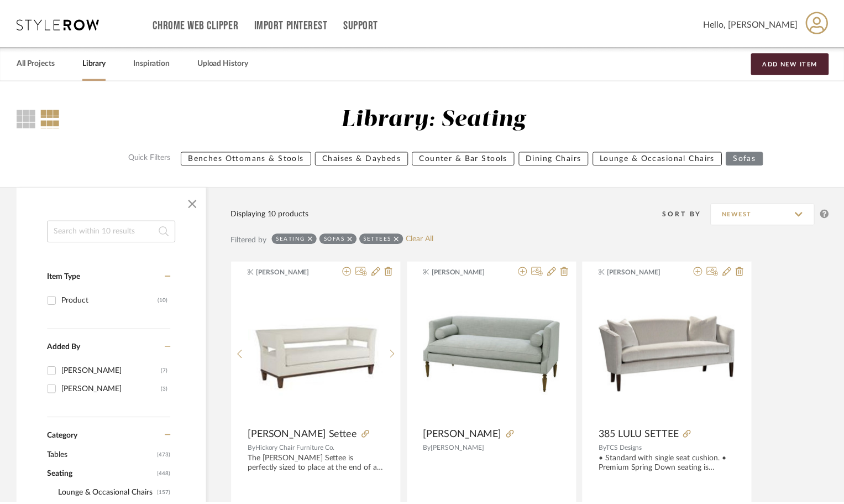
scroll to position [829, 0]
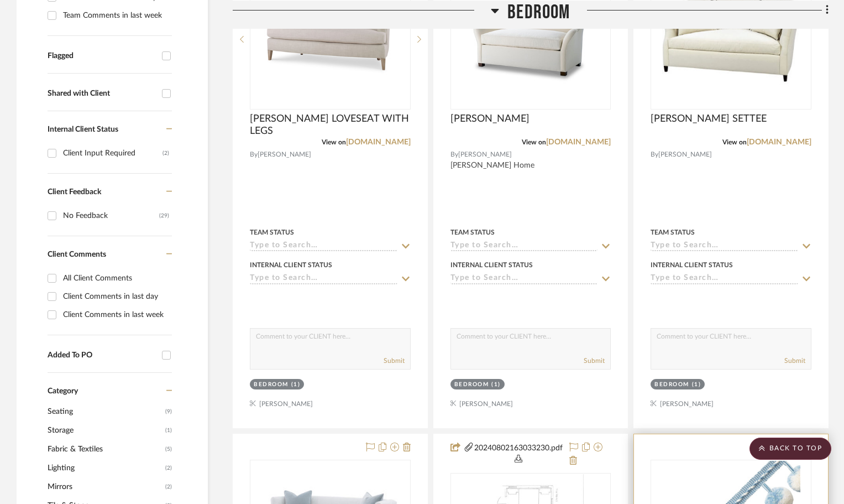
scroll to position [553, 0]
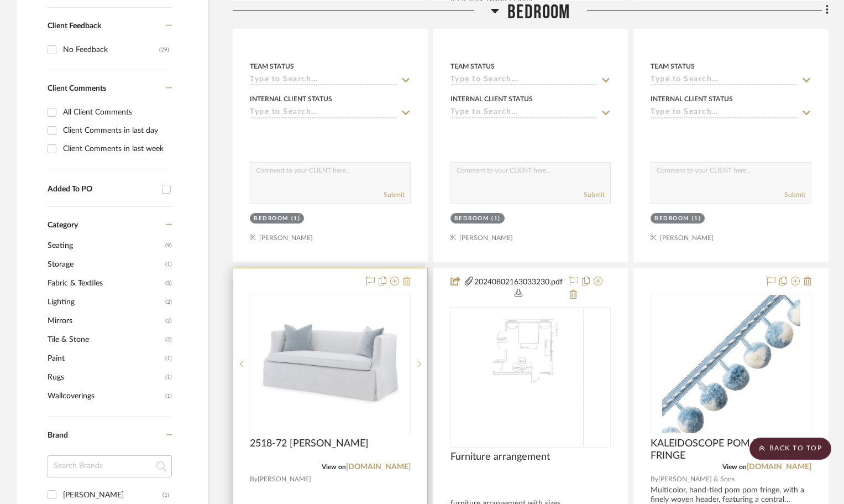
click at [406, 276] on icon at bounding box center [407, 280] width 8 height 9
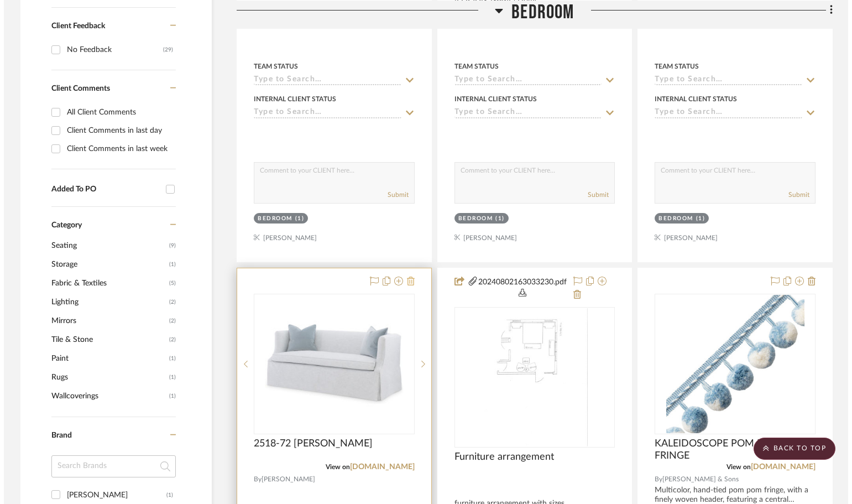
scroll to position [0, 0]
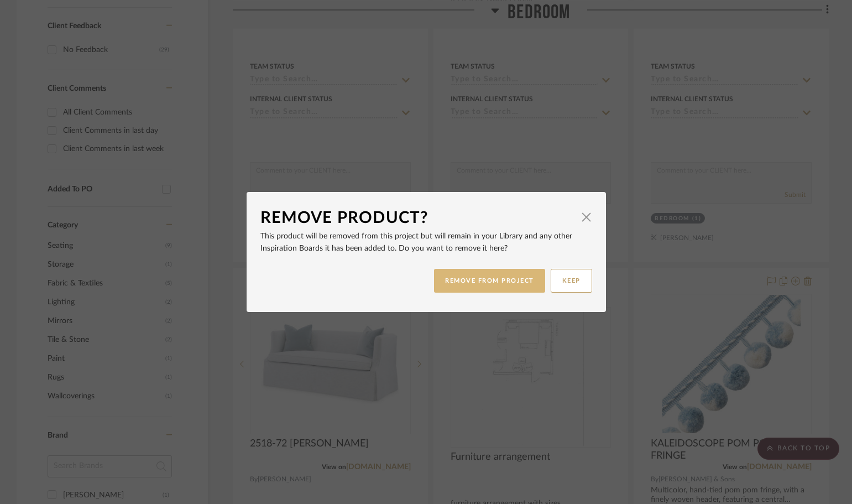
click at [526, 274] on button "REMOVE FROM PROJECT" at bounding box center [489, 281] width 111 height 24
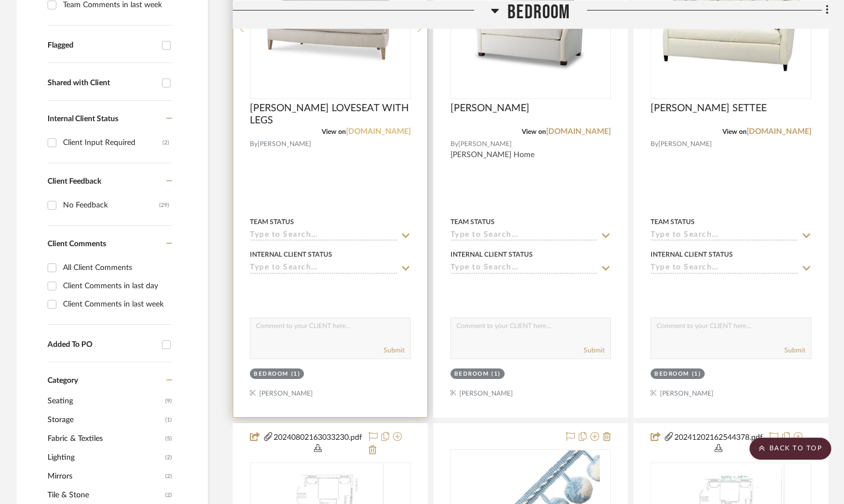
scroll to position [276, 0]
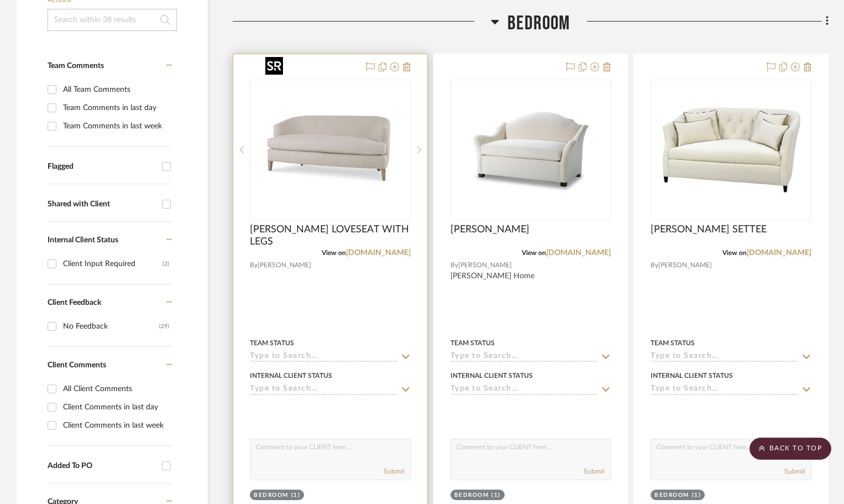
click at [343, 153] on img "0" at bounding box center [330, 150] width 138 height 138
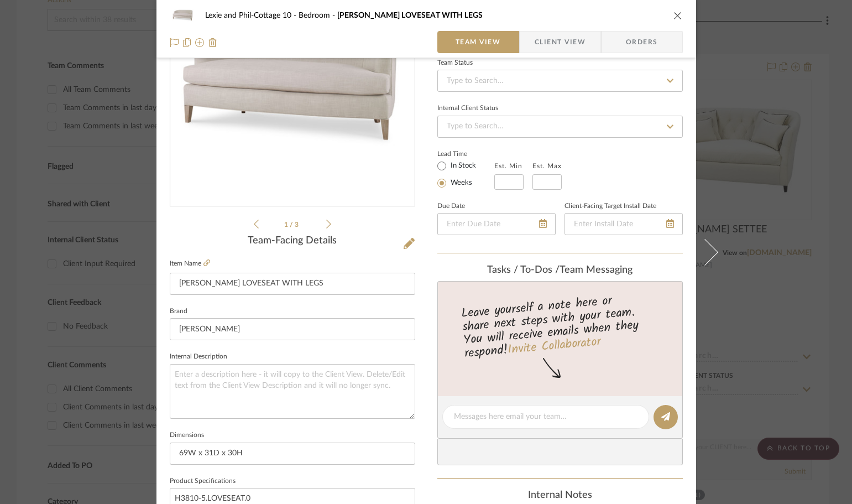
scroll to position [111, 0]
click at [673, 13] on icon "close" at bounding box center [677, 15] width 9 height 9
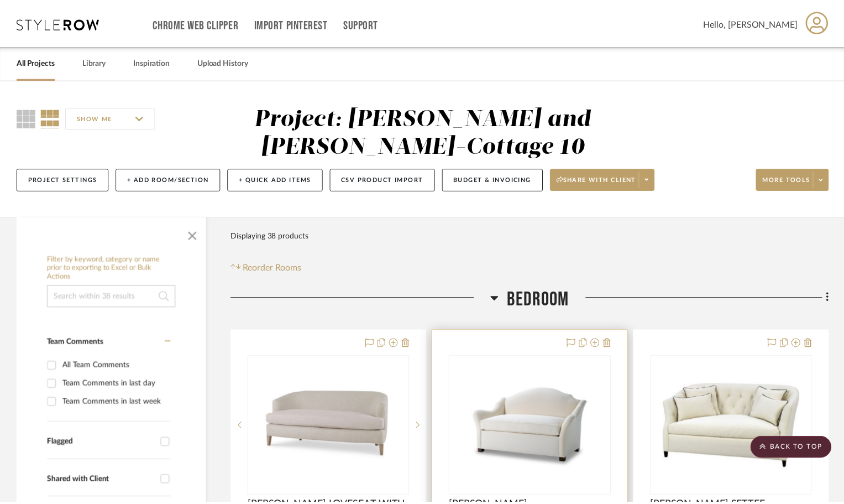
scroll to position [276, 0]
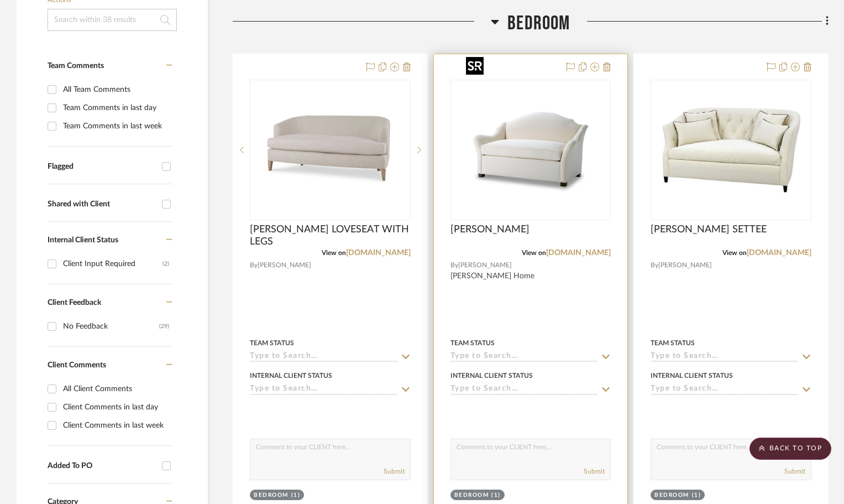
click at [499, 154] on img "0" at bounding box center [531, 150] width 138 height 138
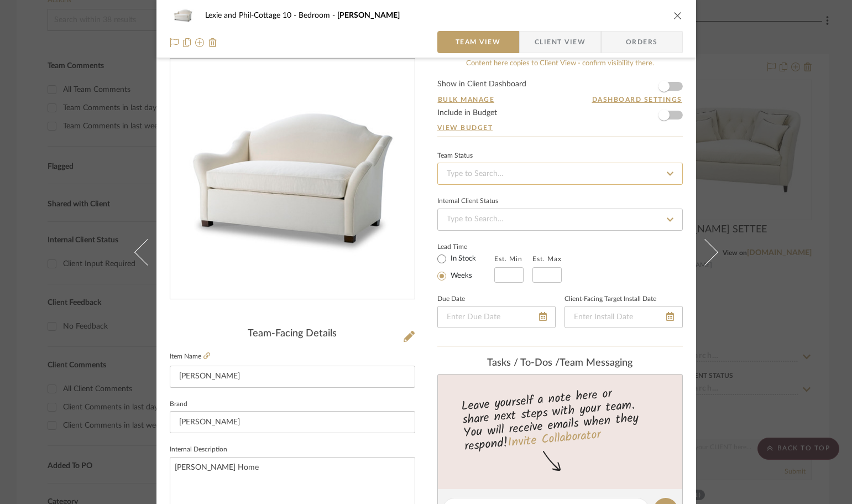
scroll to position [0, 0]
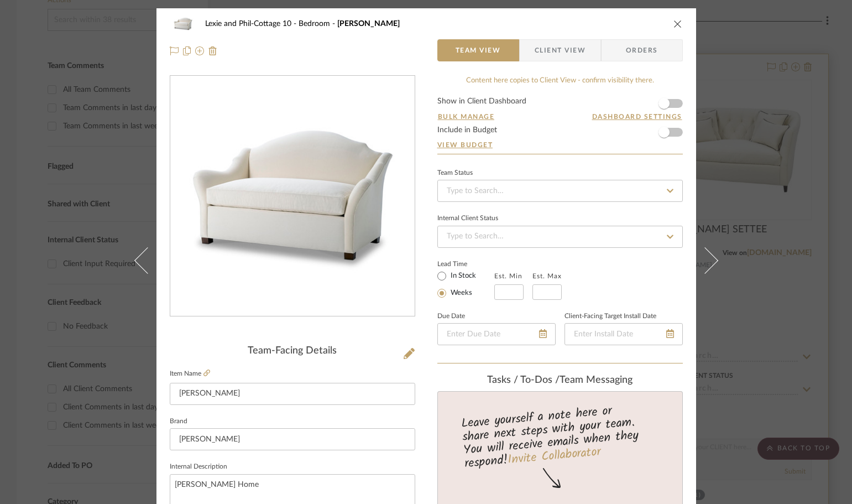
drag, startPoint x: 673, startPoint y: 25, endPoint x: 697, endPoint y: 87, distance: 66.8
click at [673, 25] on icon "close" at bounding box center [677, 23] width 9 height 9
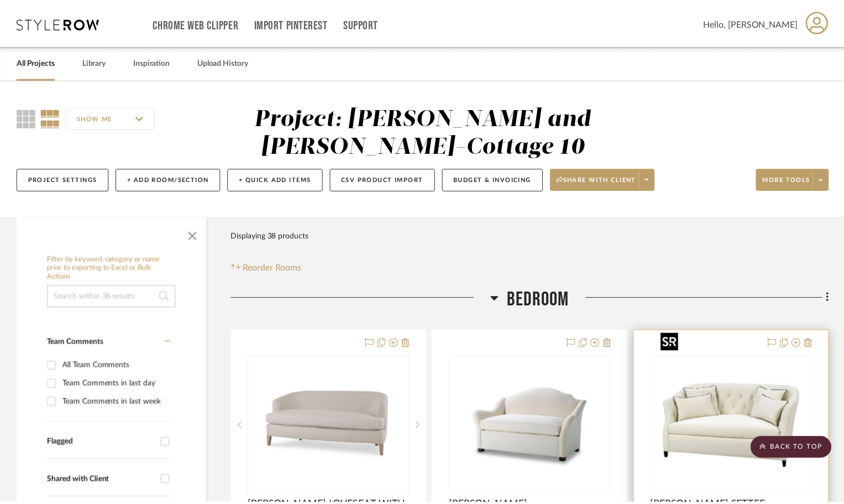
scroll to position [276, 0]
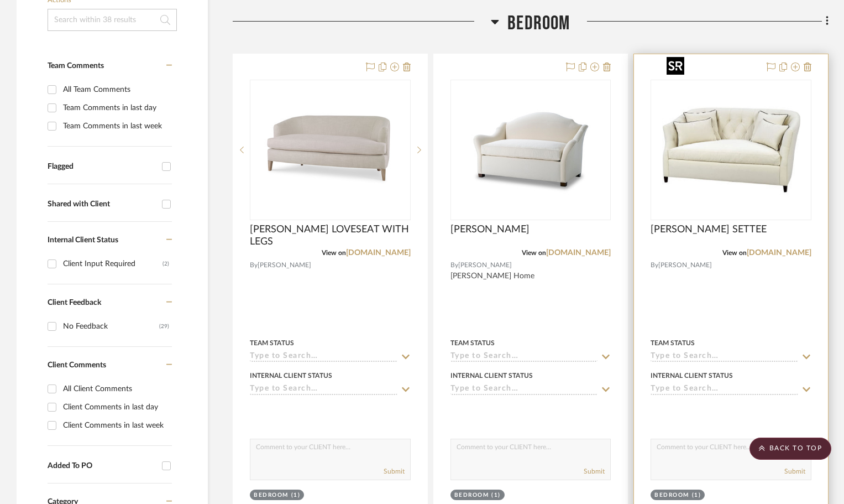
click at [717, 156] on img "0" at bounding box center [731, 150] width 138 height 138
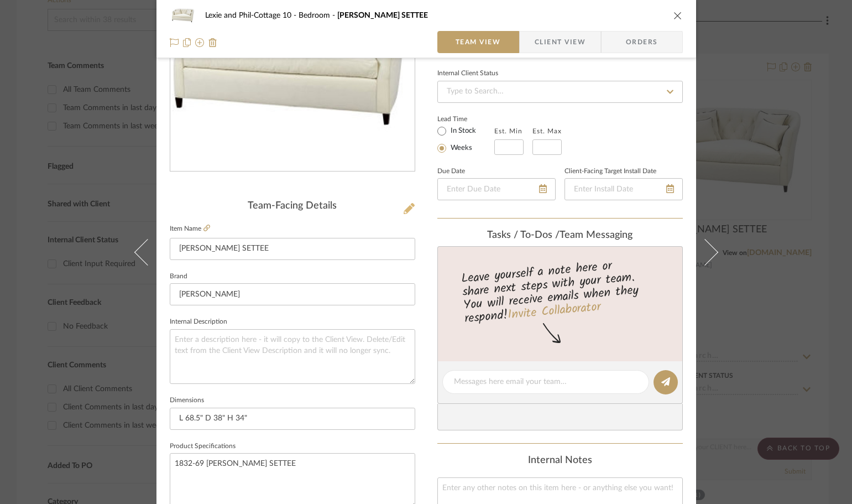
scroll to position [111, 0]
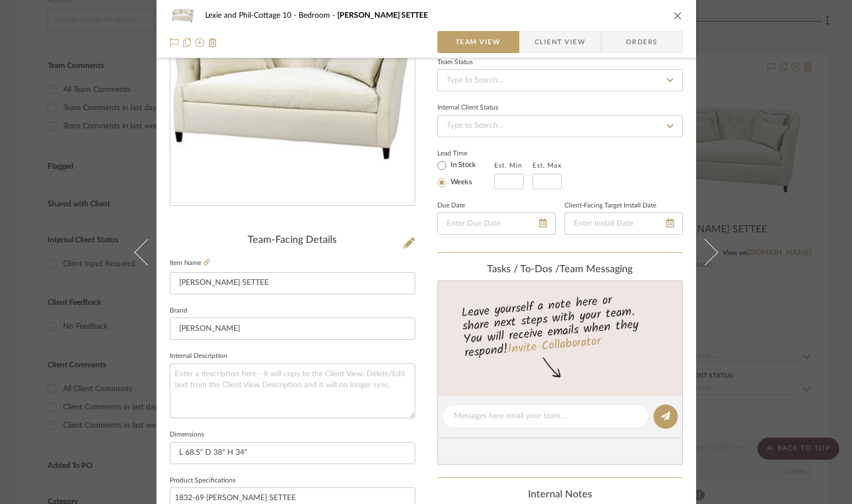
click at [673, 15] on icon "close" at bounding box center [677, 15] width 9 height 9
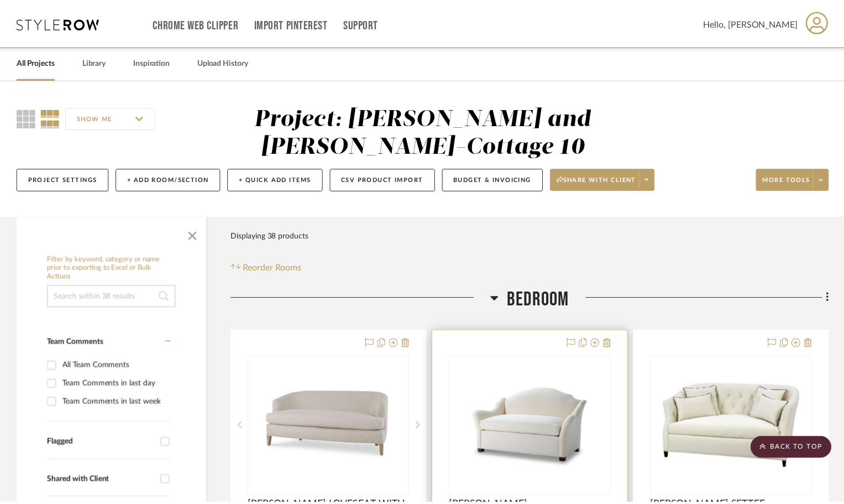
scroll to position [276, 0]
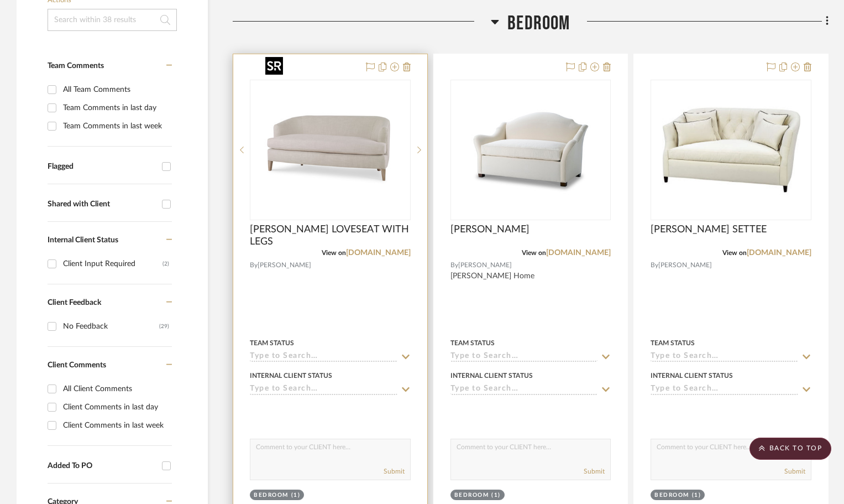
click at [384, 129] on img "0" at bounding box center [330, 150] width 138 height 138
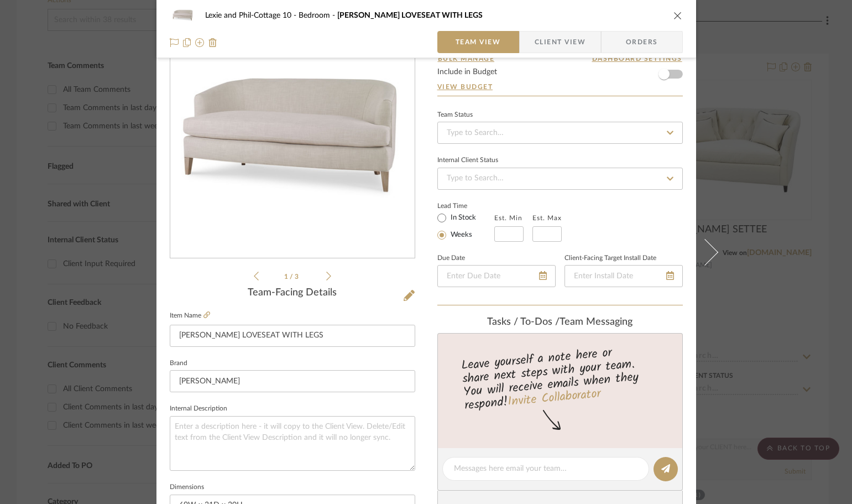
scroll to position [0, 0]
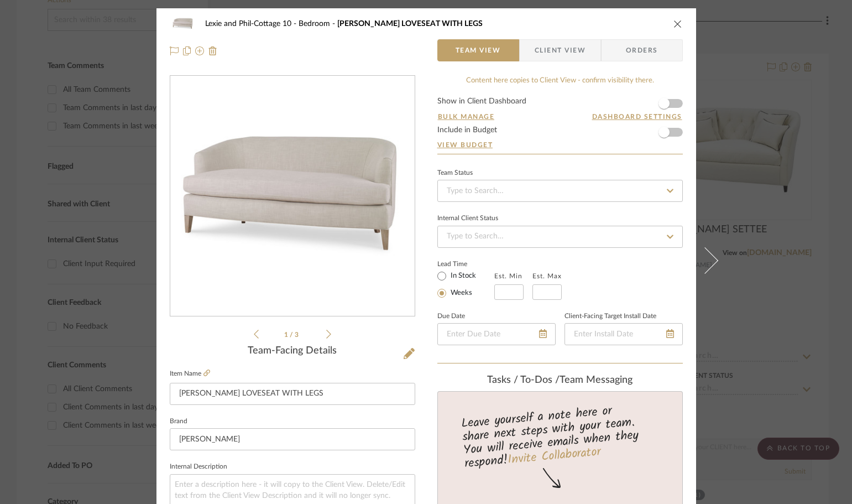
click at [673, 20] on icon "close" at bounding box center [677, 23] width 9 height 9
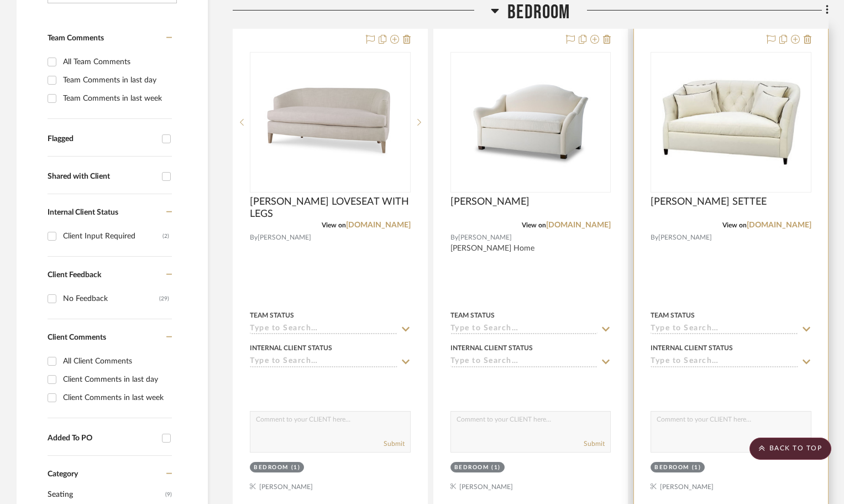
scroll to position [166, 0]
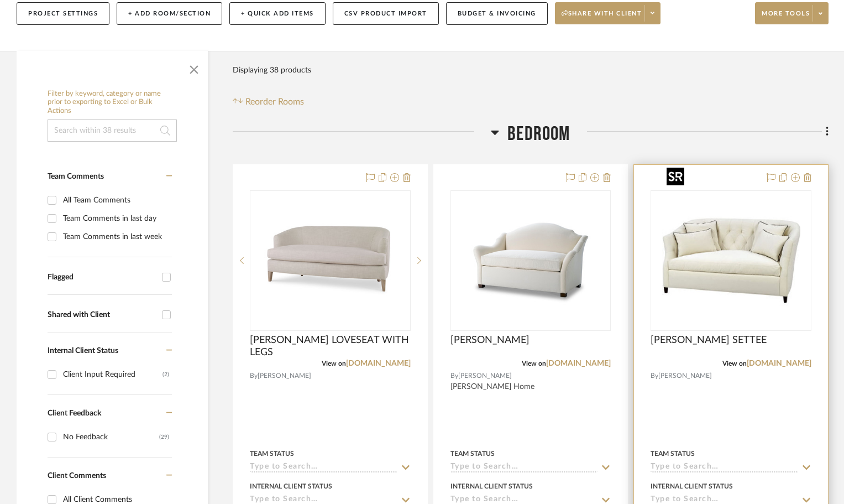
click at [743, 244] on img "0" at bounding box center [731, 260] width 138 height 138
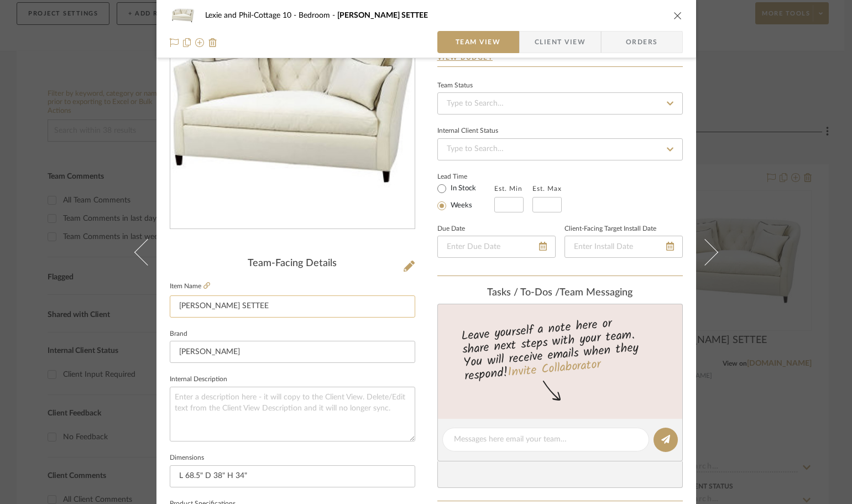
scroll to position [111, 0]
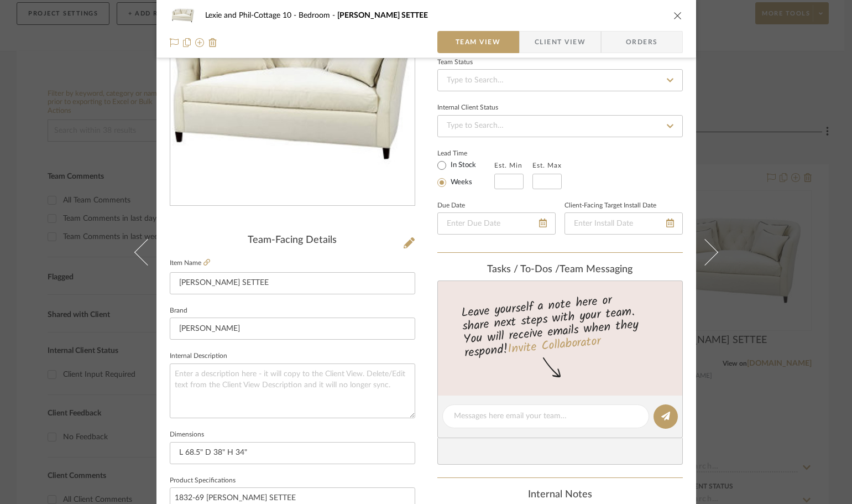
click at [676, 18] on icon "close" at bounding box center [677, 15] width 9 height 9
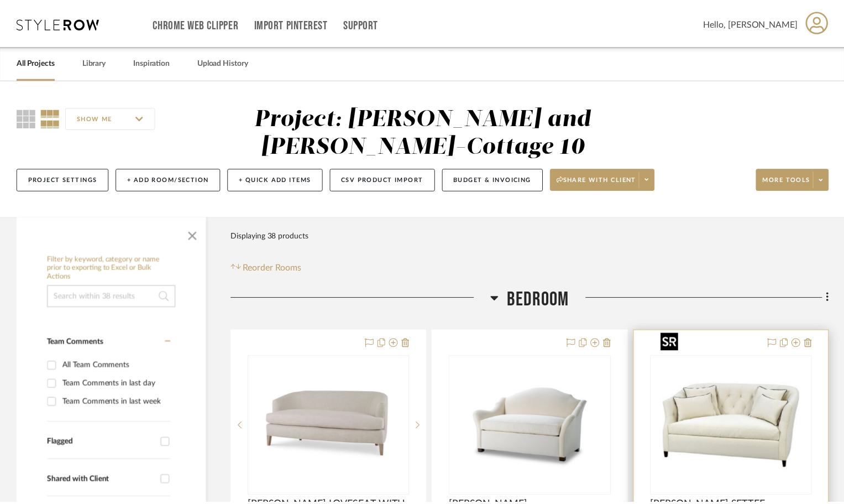
scroll to position [166, 0]
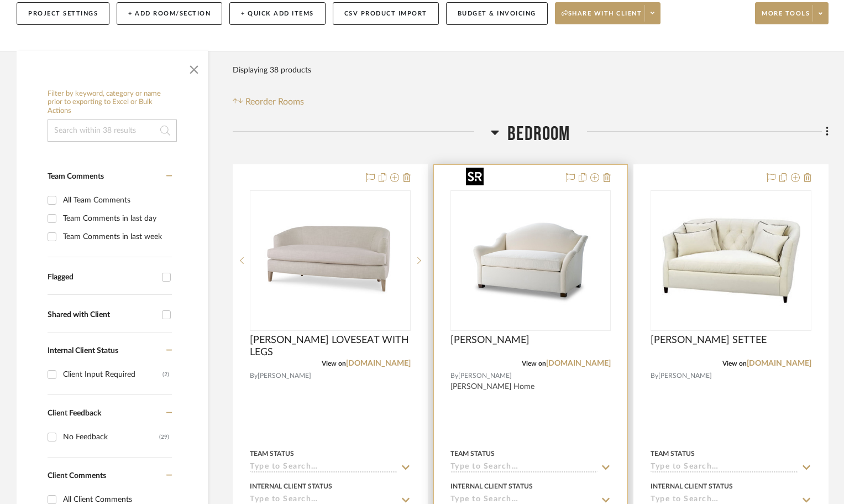
click at [523, 292] on img "0" at bounding box center [531, 260] width 138 height 138
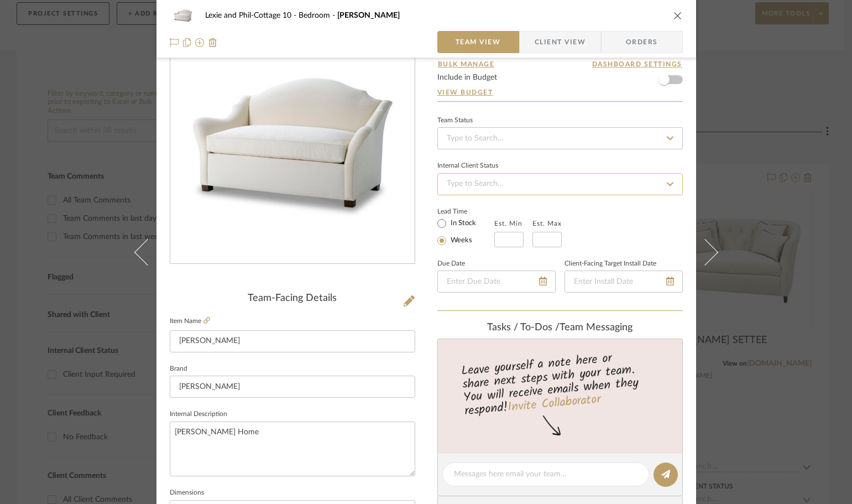
scroll to position [0, 0]
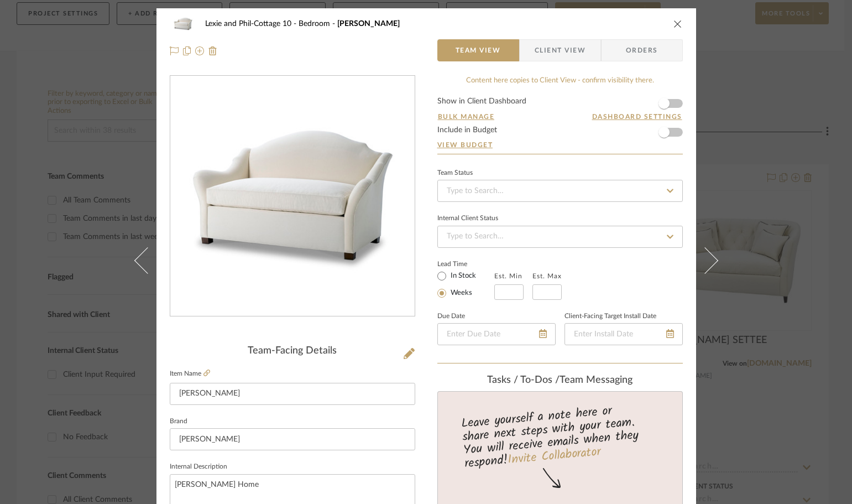
click at [674, 23] on icon "close" at bounding box center [677, 23] width 9 height 9
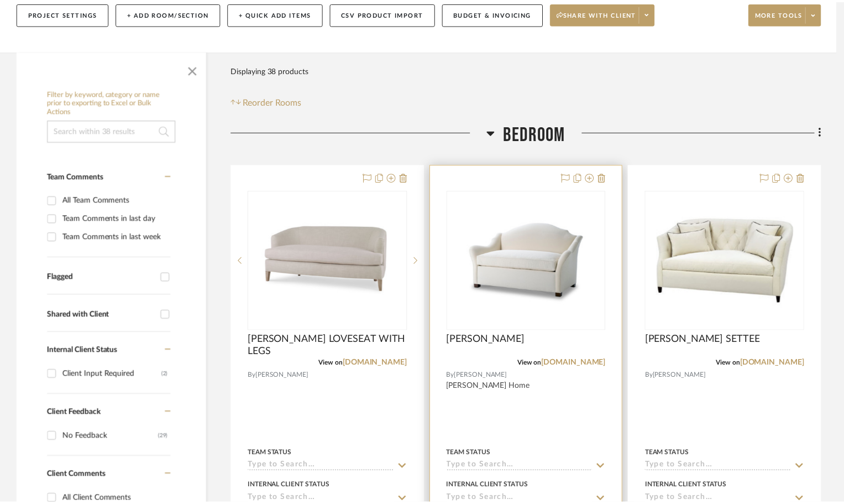
scroll to position [166, 0]
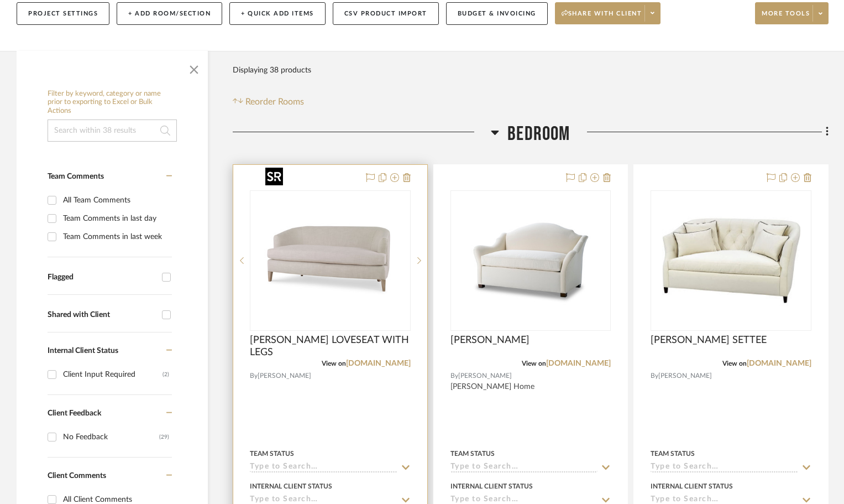
click at [338, 279] on img "0" at bounding box center [330, 260] width 138 height 138
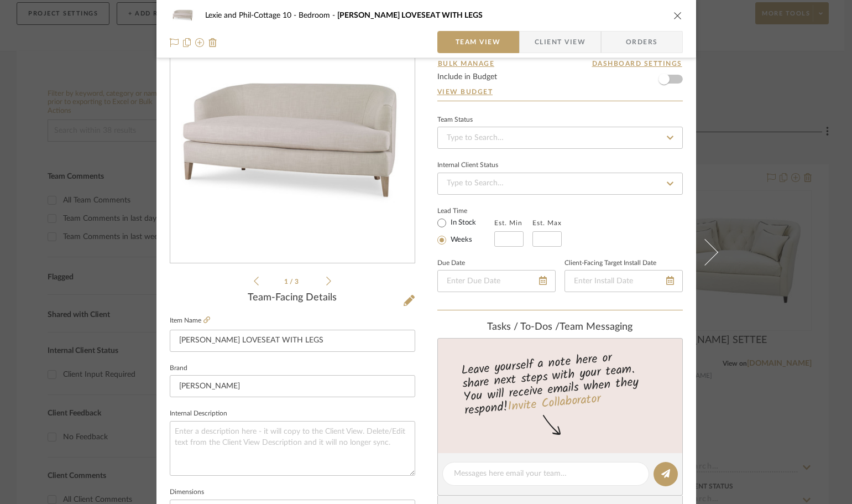
scroll to position [0, 0]
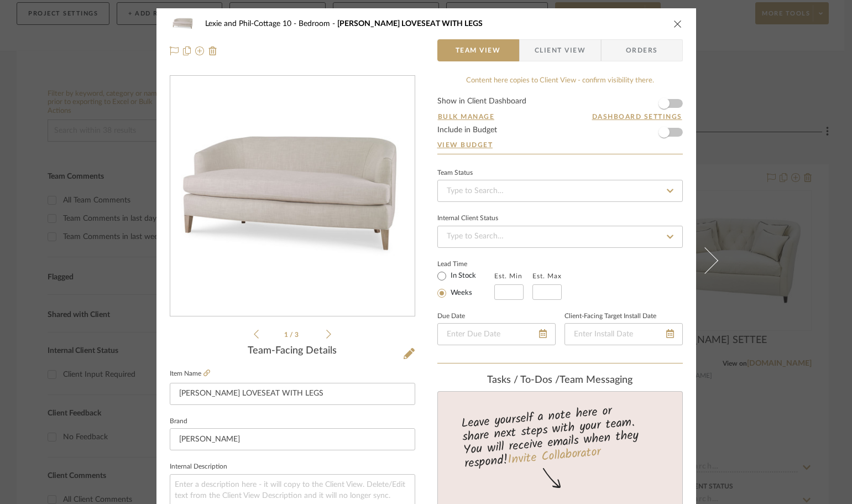
click at [667, 18] on div "Lexie and Phil-Cottage 10 Bedroom GRACE LOVESEAT WITH LEGS" at bounding box center [426, 24] width 513 height 22
click at [675, 22] on icon "close" at bounding box center [677, 23] width 9 height 9
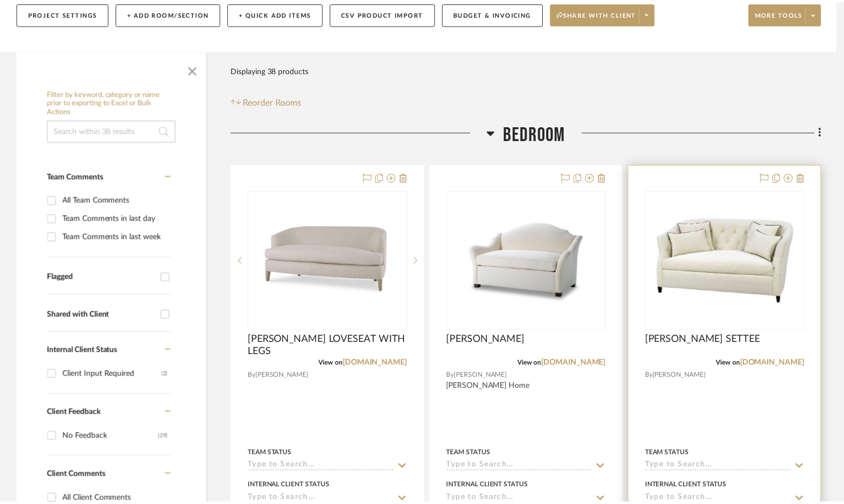
scroll to position [166, 0]
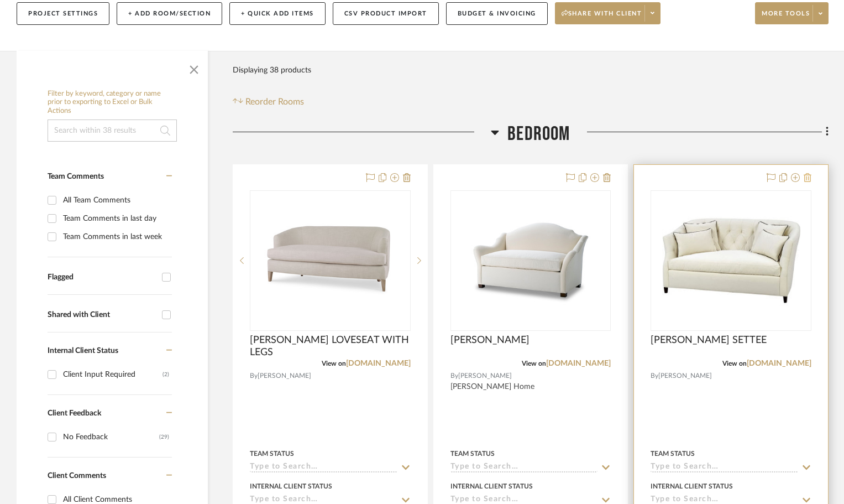
click at [807, 173] on icon at bounding box center [808, 177] width 8 height 9
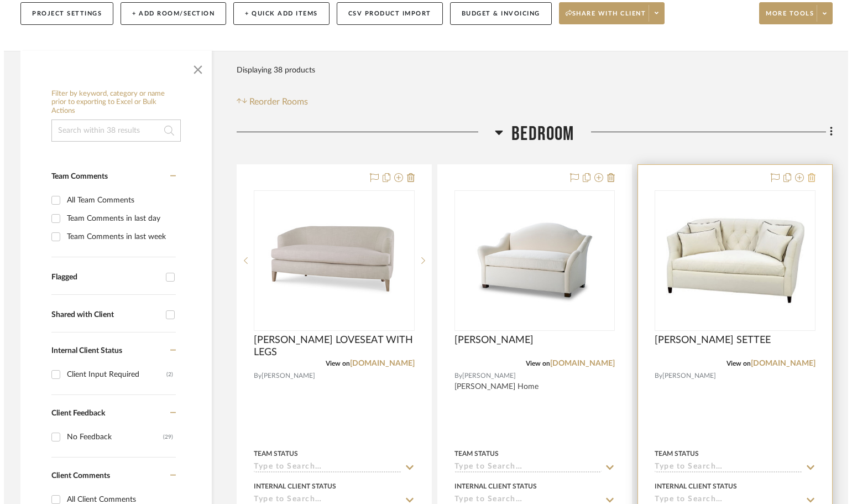
scroll to position [0, 0]
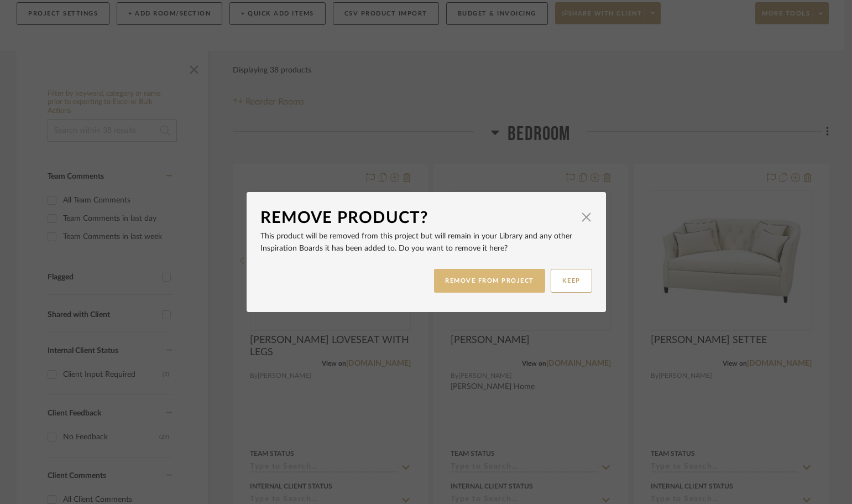
click at [487, 274] on button "REMOVE FROM PROJECT" at bounding box center [489, 281] width 111 height 24
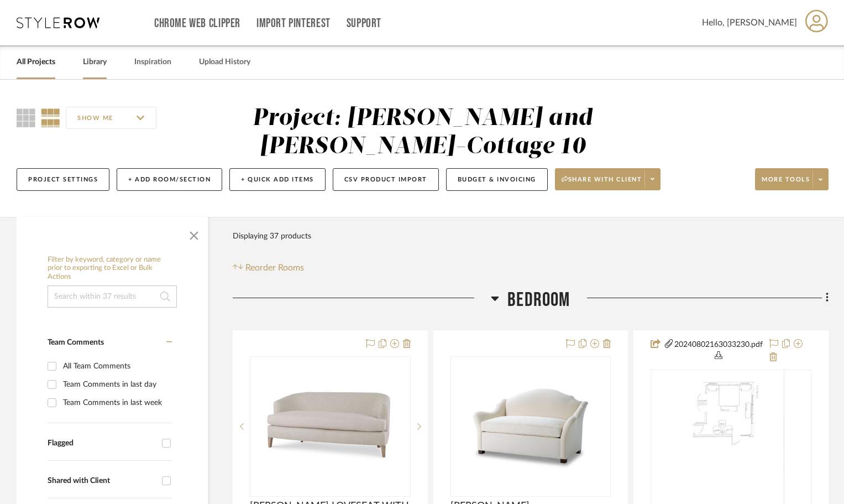
click at [104, 63] on link "Library" at bounding box center [95, 62] width 24 height 15
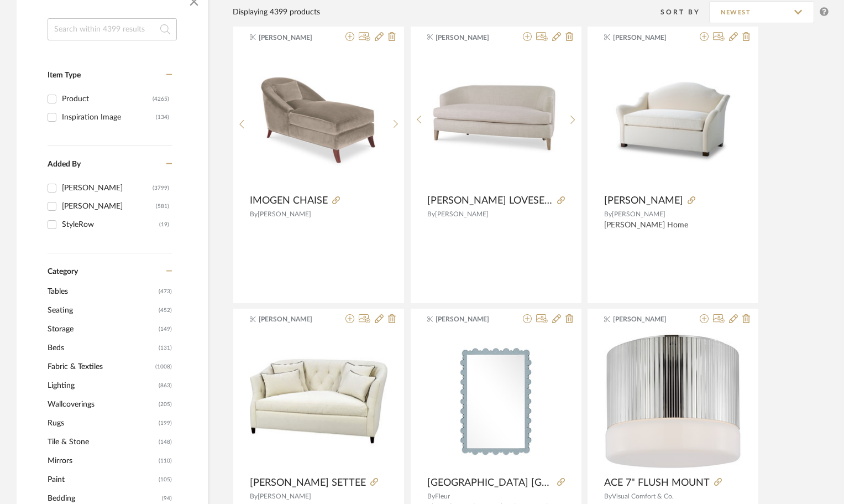
scroll to position [221, 0]
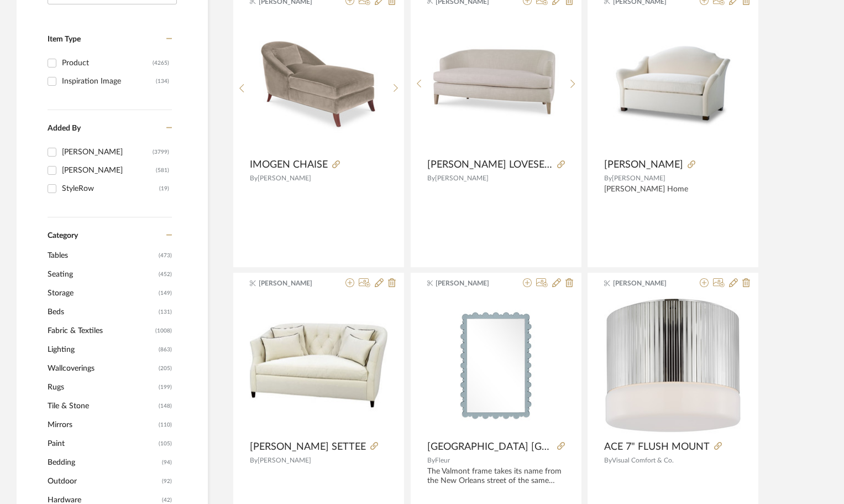
click at [56, 274] on span "Seating" at bounding box center [102, 274] width 108 height 19
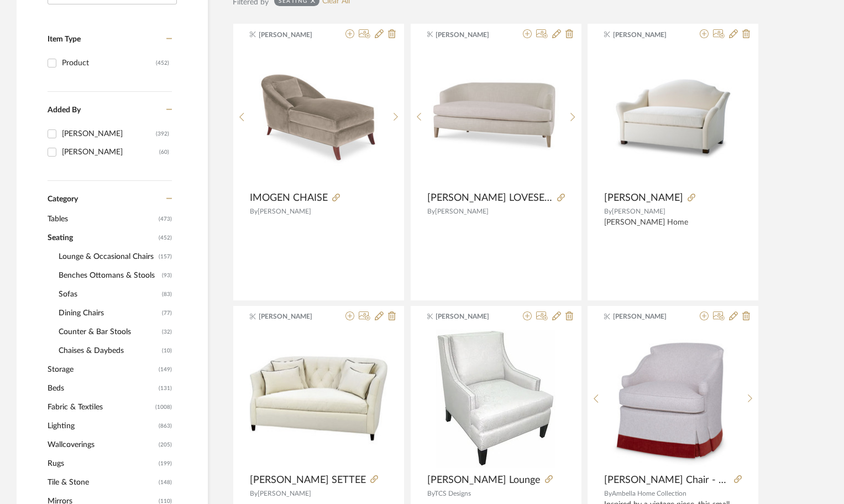
click at [106, 274] on span "Benches Ottomans & Stools" at bounding box center [109, 275] width 101 height 19
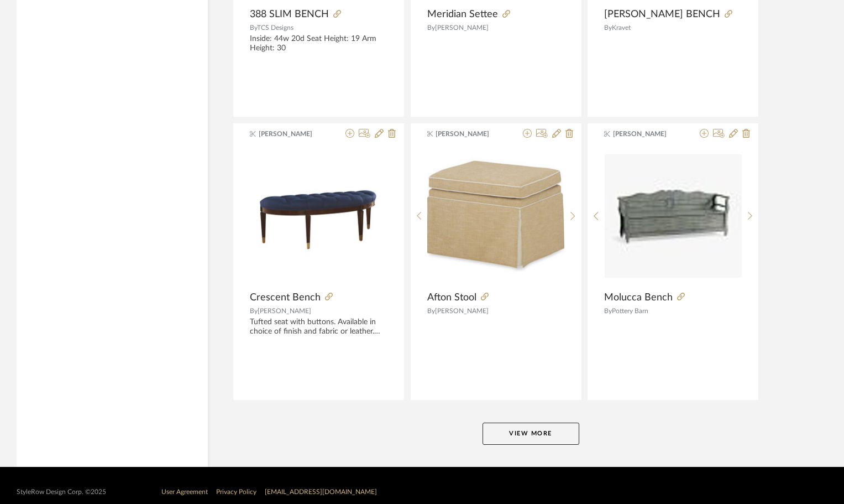
scroll to position [3262, 0]
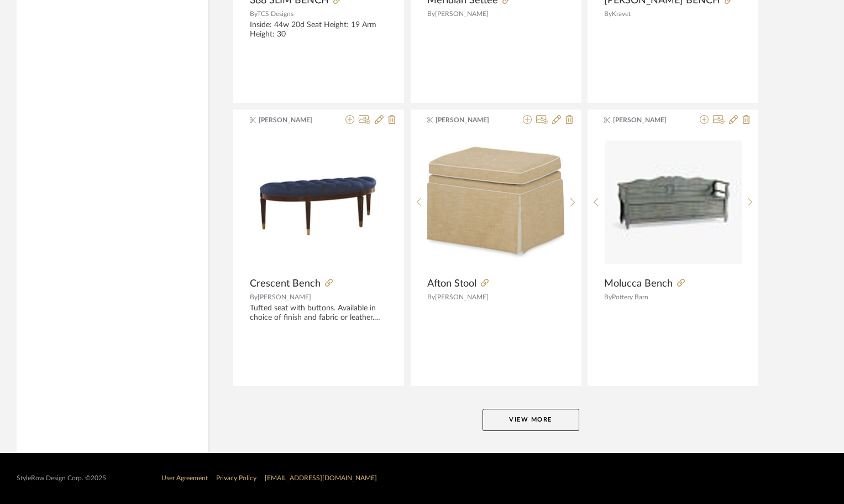
click at [531, 424] on button "View More" at bounding box center [531, 420] width 97 height 22
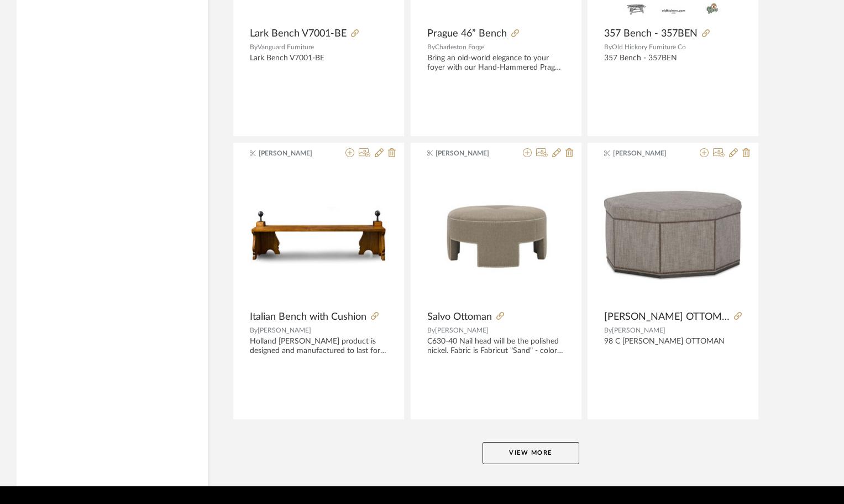
scroll to position [6656, 0]
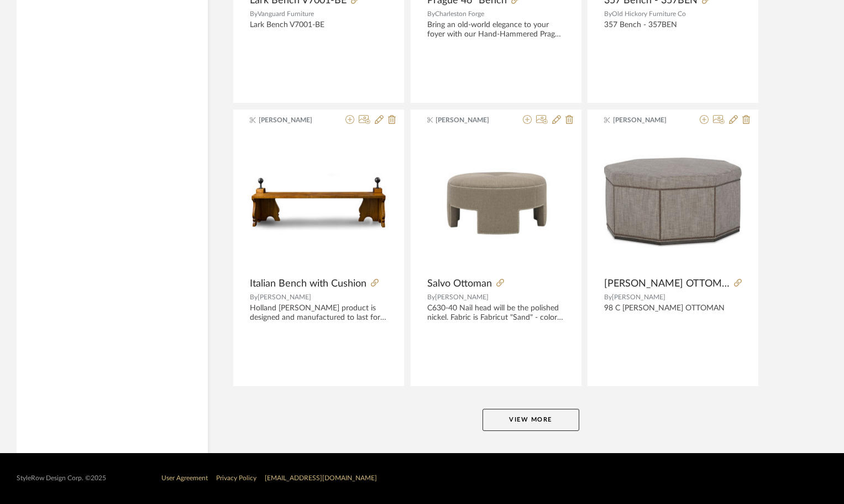
click at [519, 422] on button "View More" at bounding box center [531, 420] width 97 height 22
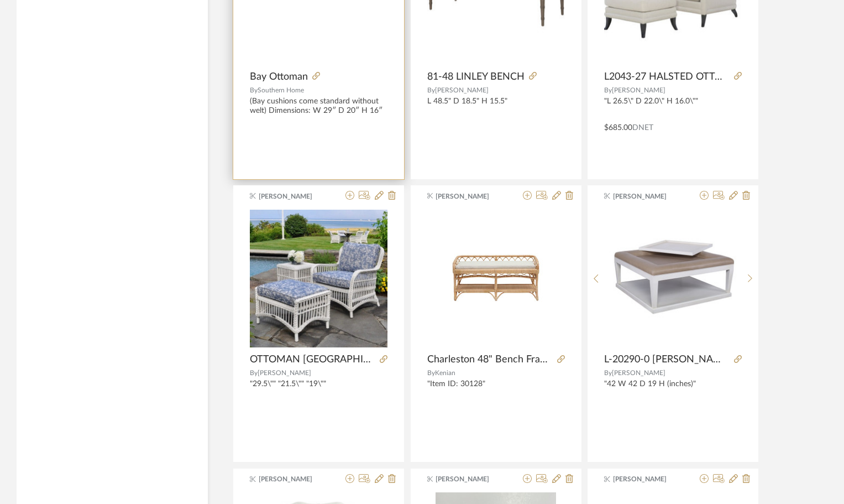
scroll to position [7375, 0]
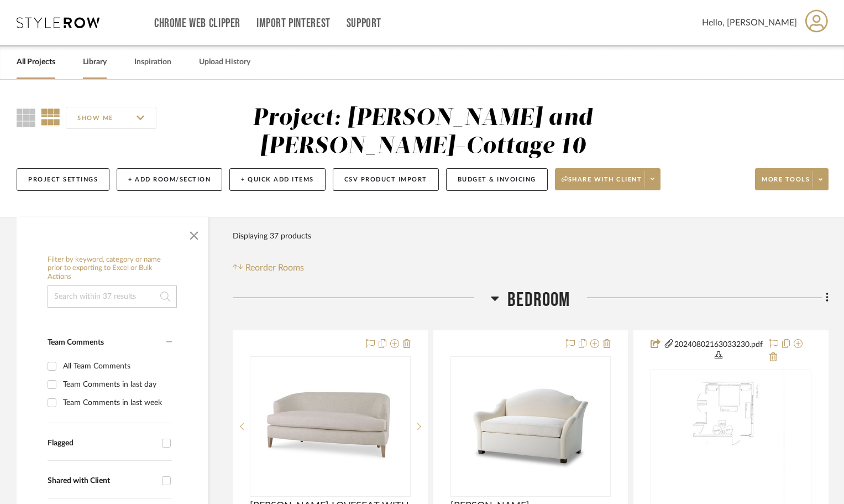
click at [97, 63] on link "Library" at bounding box center [95, 62] width 24 height 15
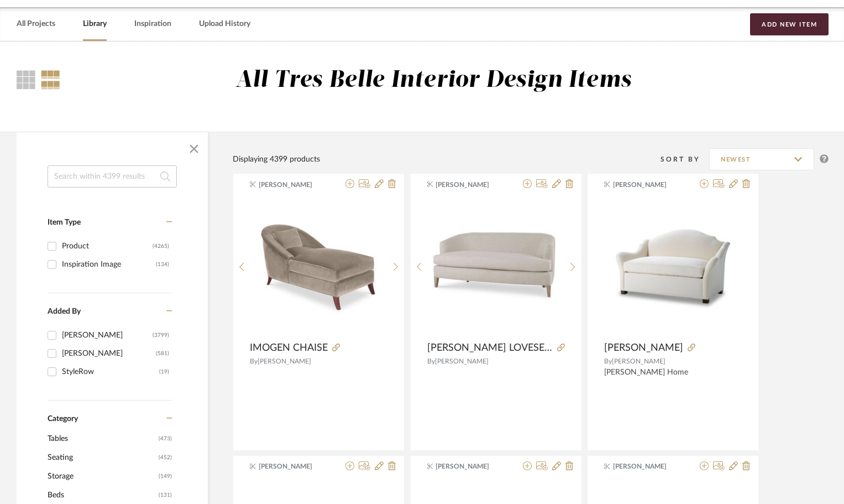
scroll to position [111, 0]
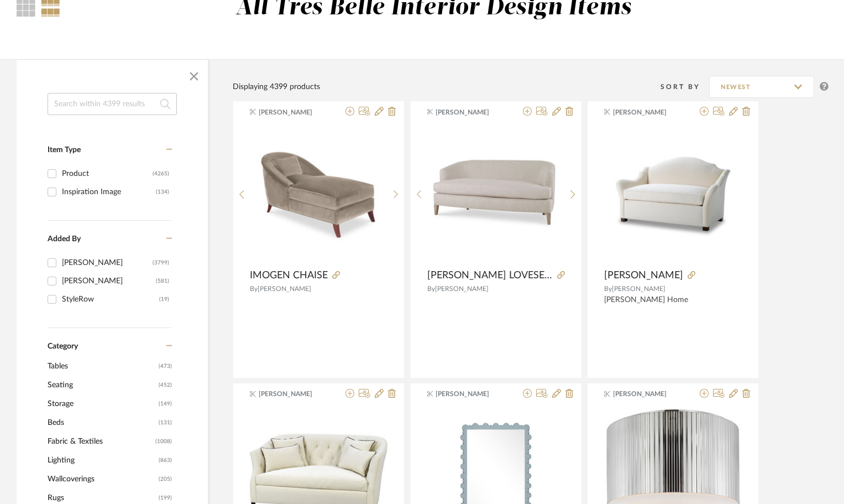
click at [63, 386] on span "Seating" at bounding box center [102, 384] width 108 height 19
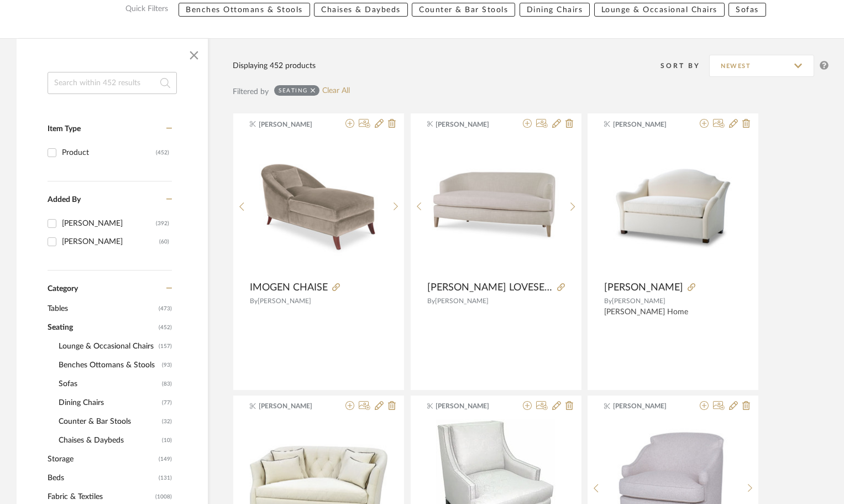
scroll to position [166, 0]
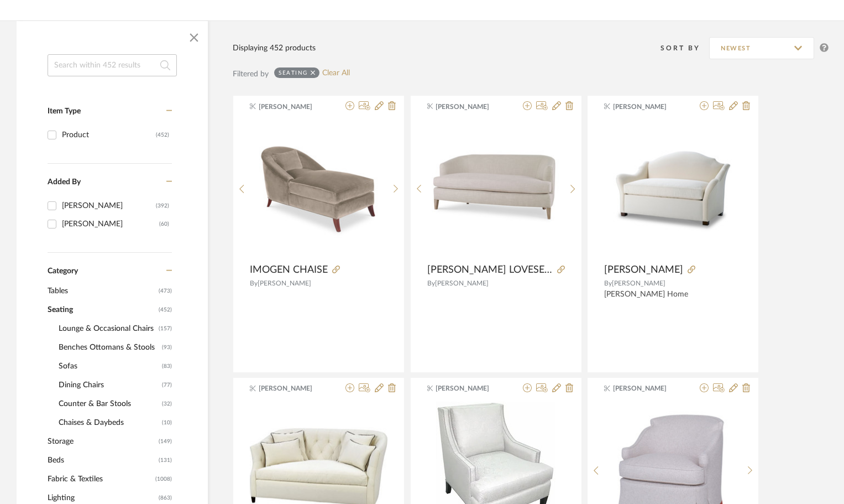
click at [71, 346] on span "Benches Ottomans & Stools" at bounding box center [109, 347] width 101 height 19
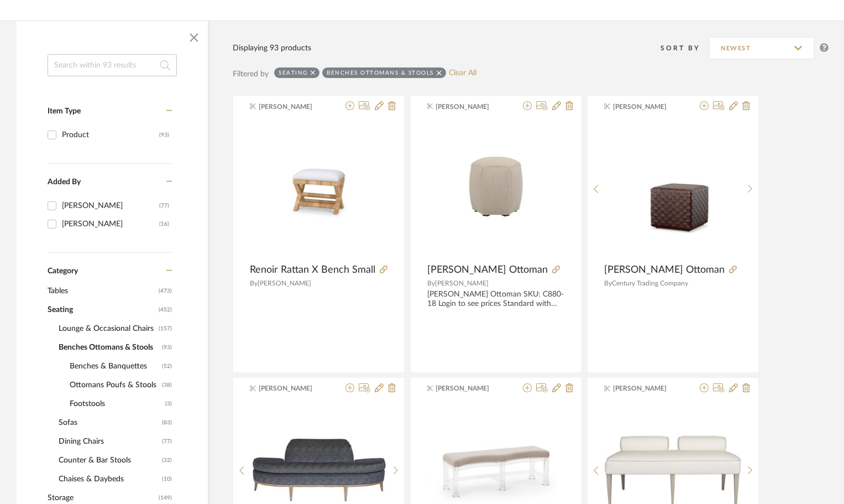
click at [76, 385] on span "Ottomans Poufs & Stools" at bounding box center [115, 384] width 90 height 19
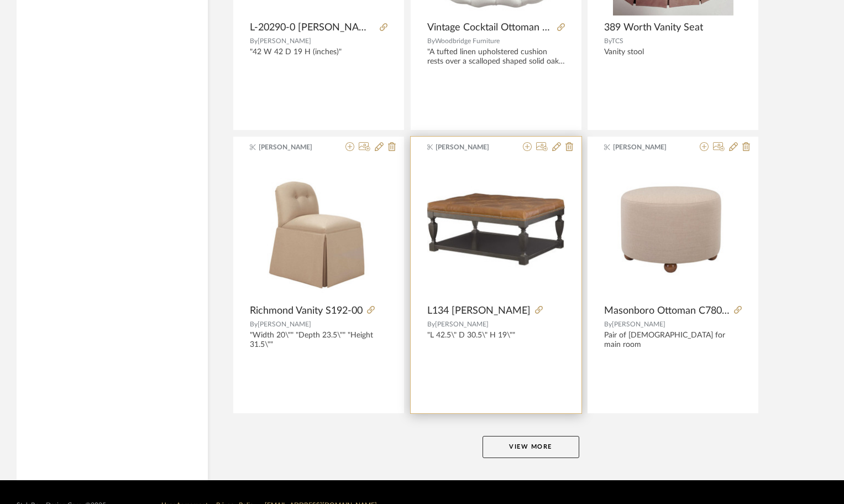
scroll to position [3262, 0]
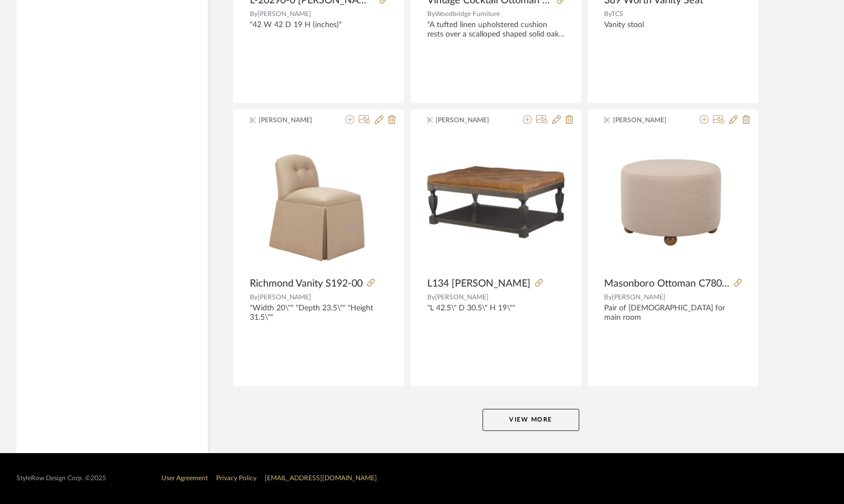
click at [499, 419] on button "View More" at bounding box center [531, 420] width 97 height 22
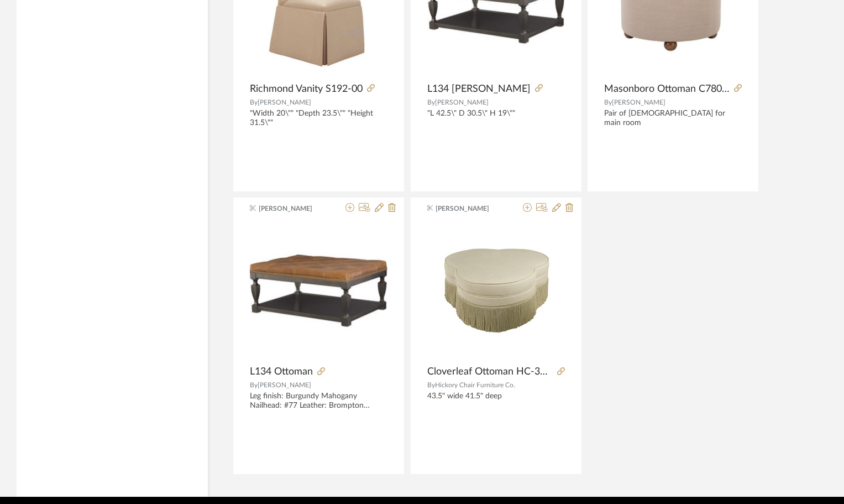
scroll to position [3390, 0]
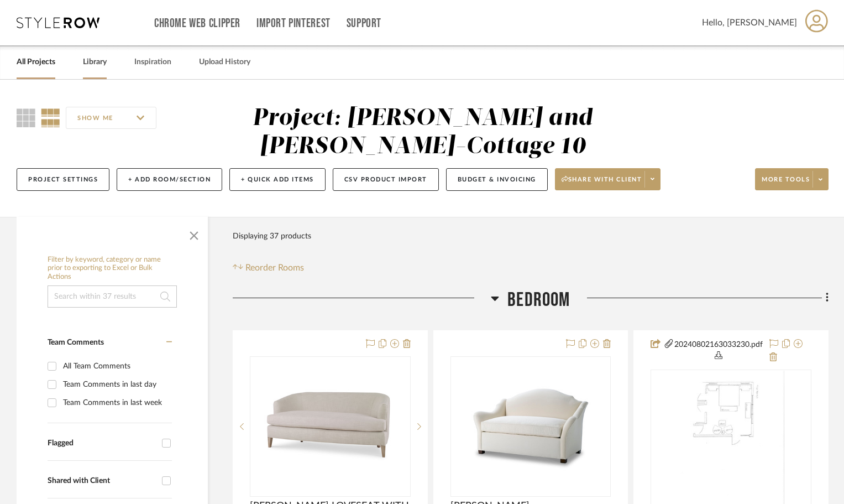
click at [100, 63] on link "Library" at bounding box center [95, 62] width 24 height 15
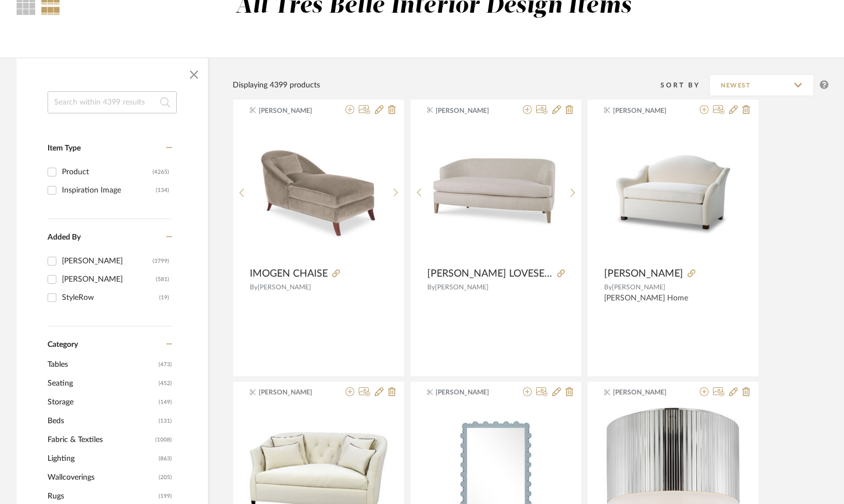
scroll to position [276, 0]
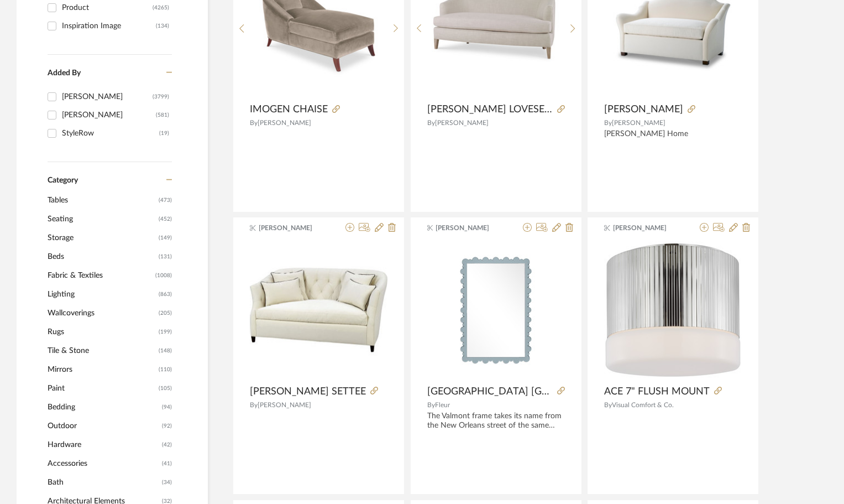
click at [62, 220] on span "Seating" at bounding box center [102, 219] width 108 height 19
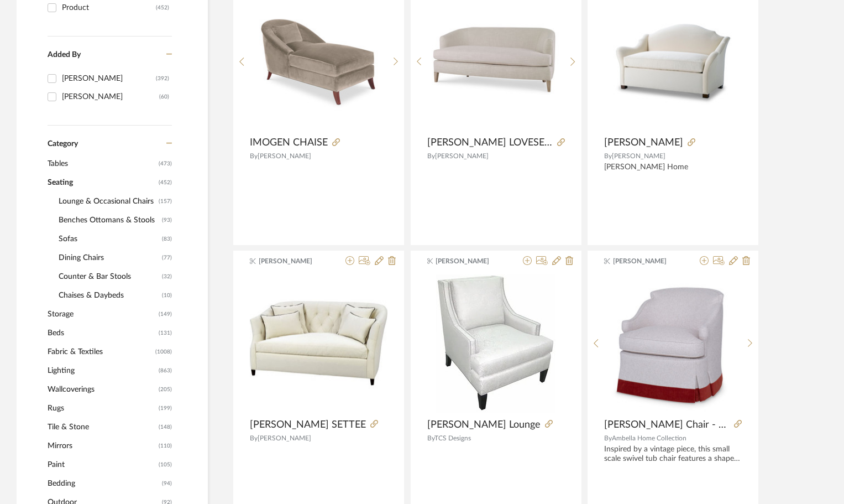
click at [76, 220] on span "Benches Ottomans & Stools" at bounding box center [109, 220] width 101 height 19
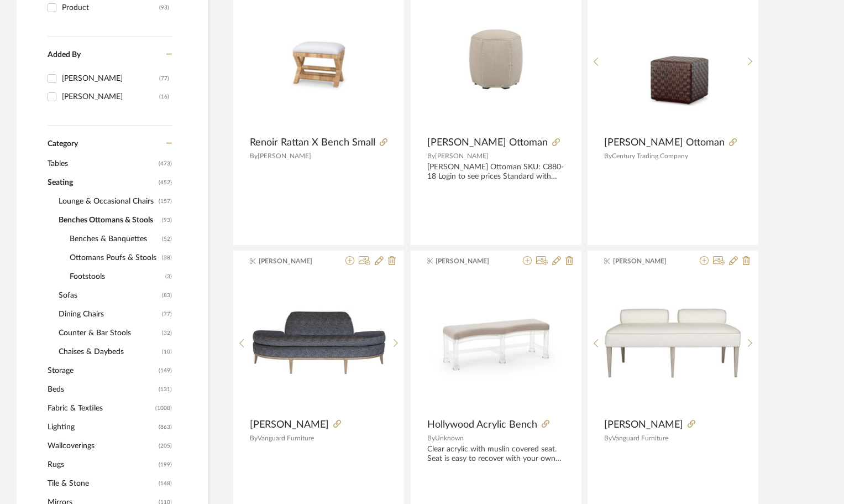
click at [82, 275] on span "Footstools" at bounding box center [116, 276] width 93 height 19
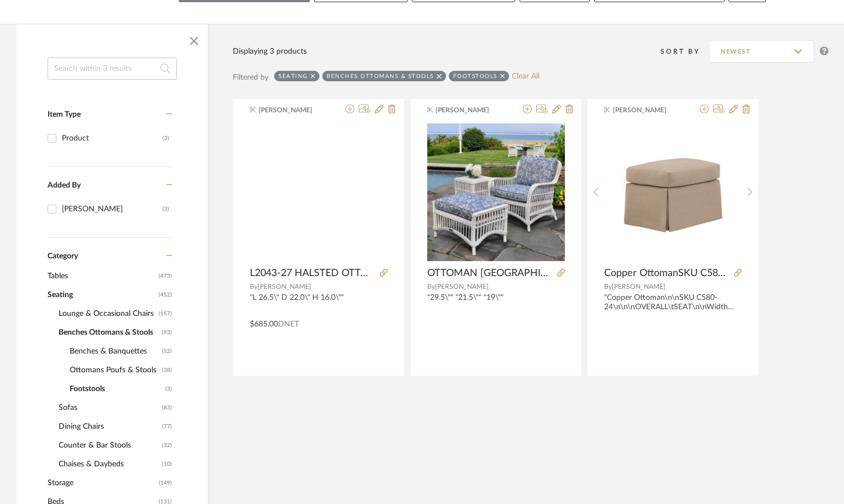
scroll to position [182, 0]
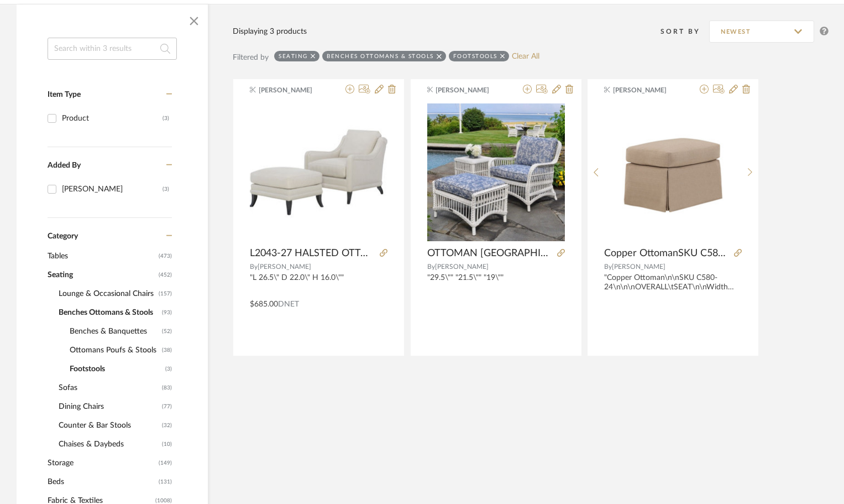
click at [118, 348] on span "Ottomans Poufs & Stools" at bounding box center [115, 350] width 90 height 19
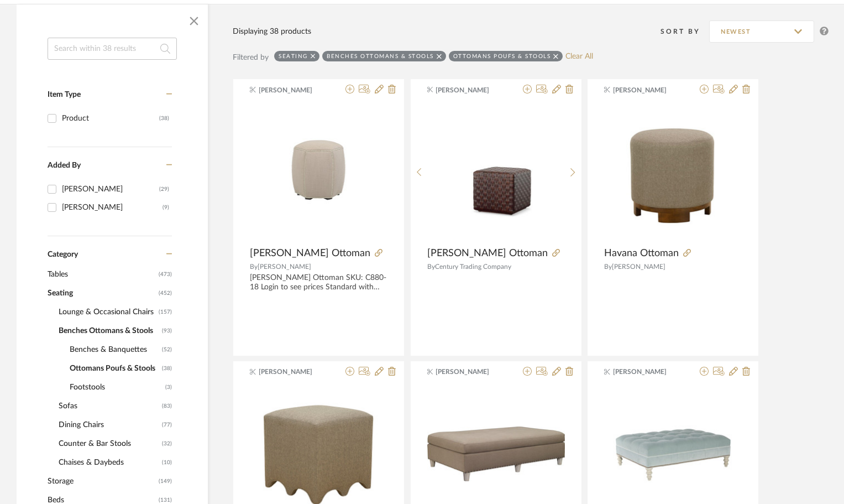
click at [117, 348] on span "Benches & Banquettes" at bounding box center [115, 349] width 90 height 19
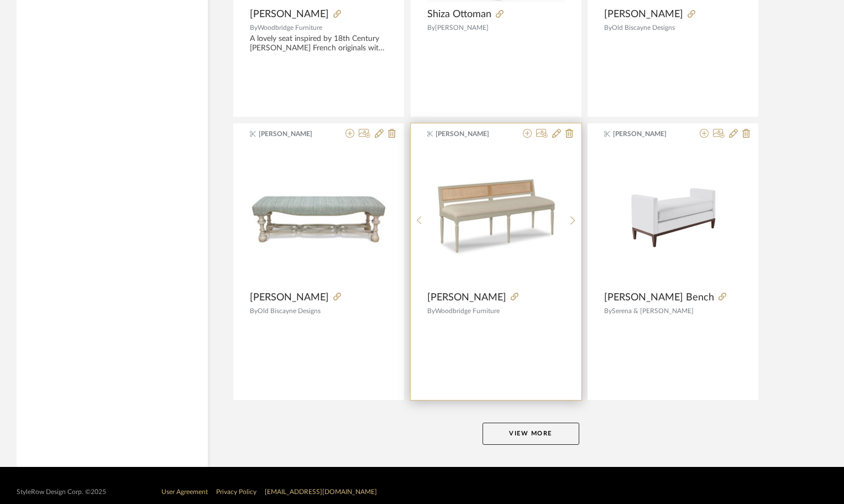
scroll to position [3262, 0]
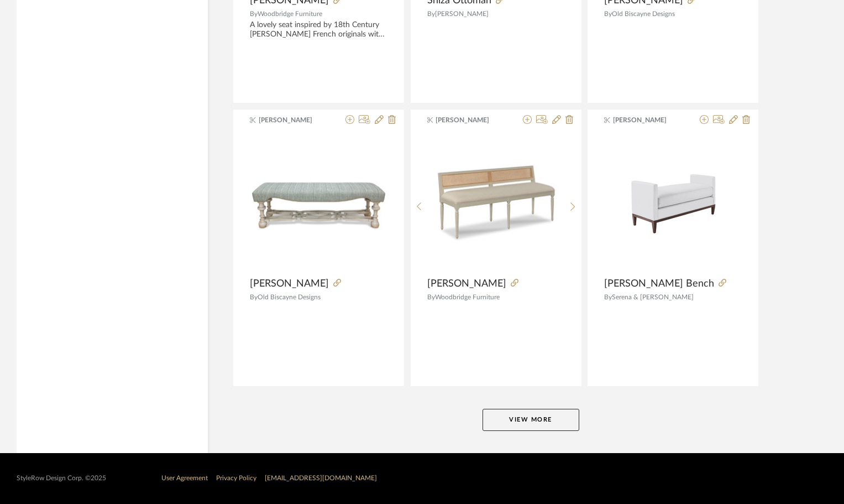
click at [517, 420] on button "View More" at bounding box center [531, 420] width 97 height 22
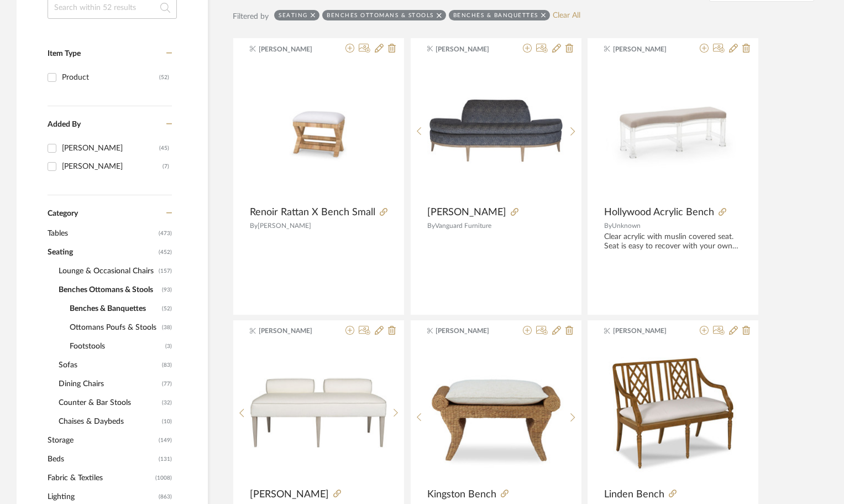
scroll to position [215, 0]
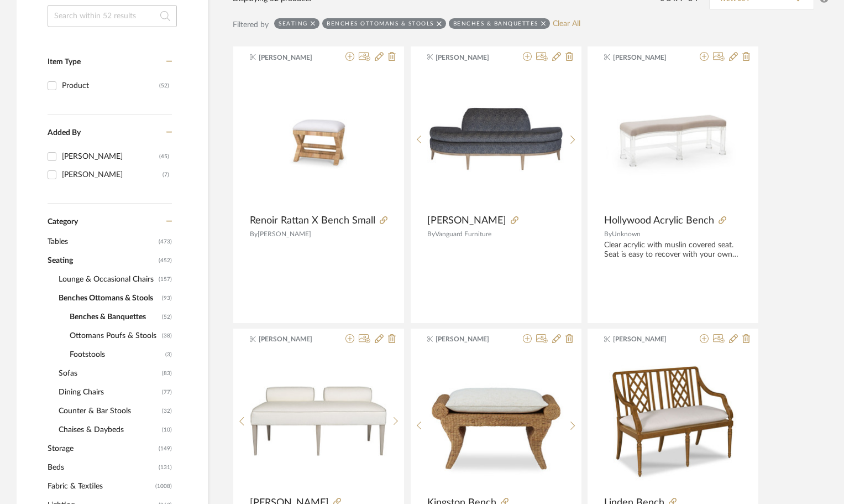
click at [130, 335] on span "Ottomans Poufs & Stools" at bounding box center [115, 335] width 90 height 19
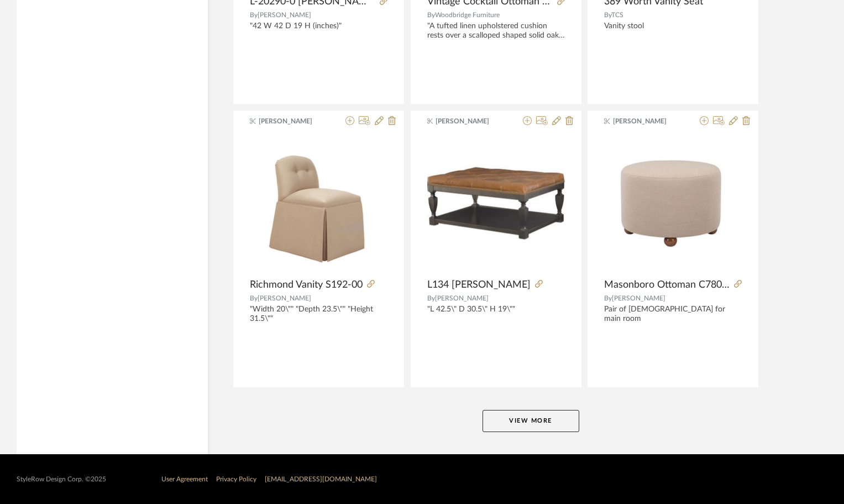
scroll to position [3262, 0]
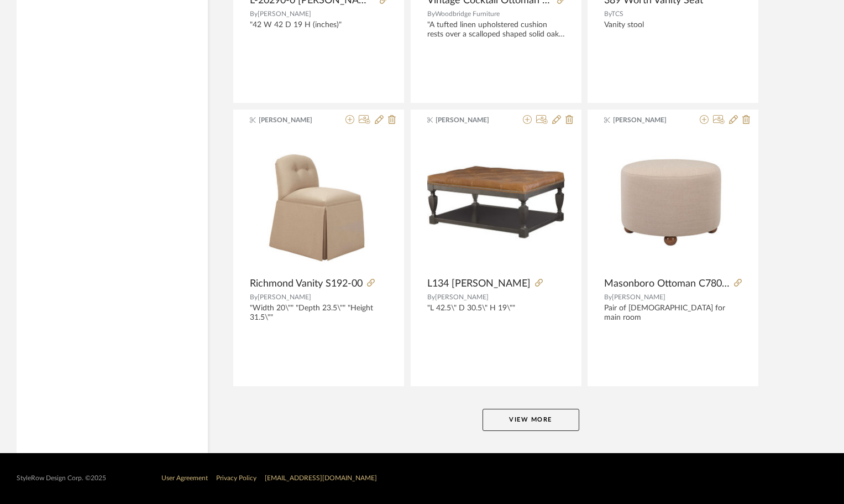
click at [535, 419] on button "View More" at bounding box center [531, 420] width 97 height 22
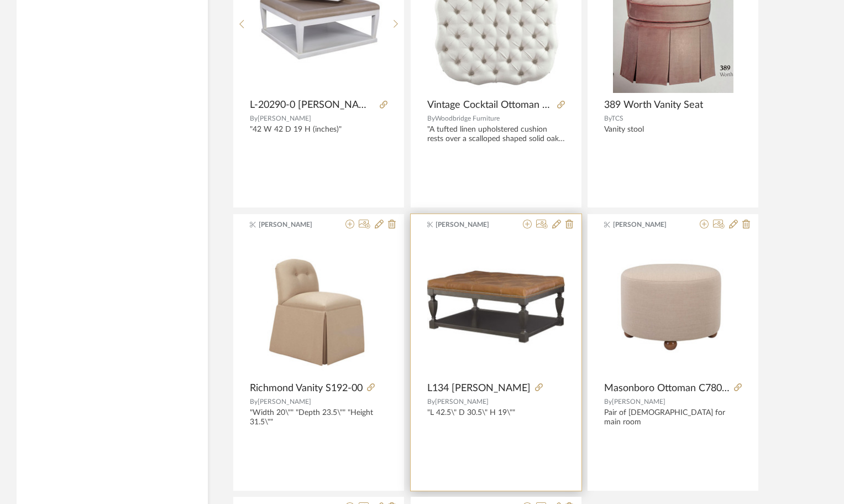
scroll to position [3113, 0]
